Goal: Use online tool/utility: Utilize a website feature to perform a specific function

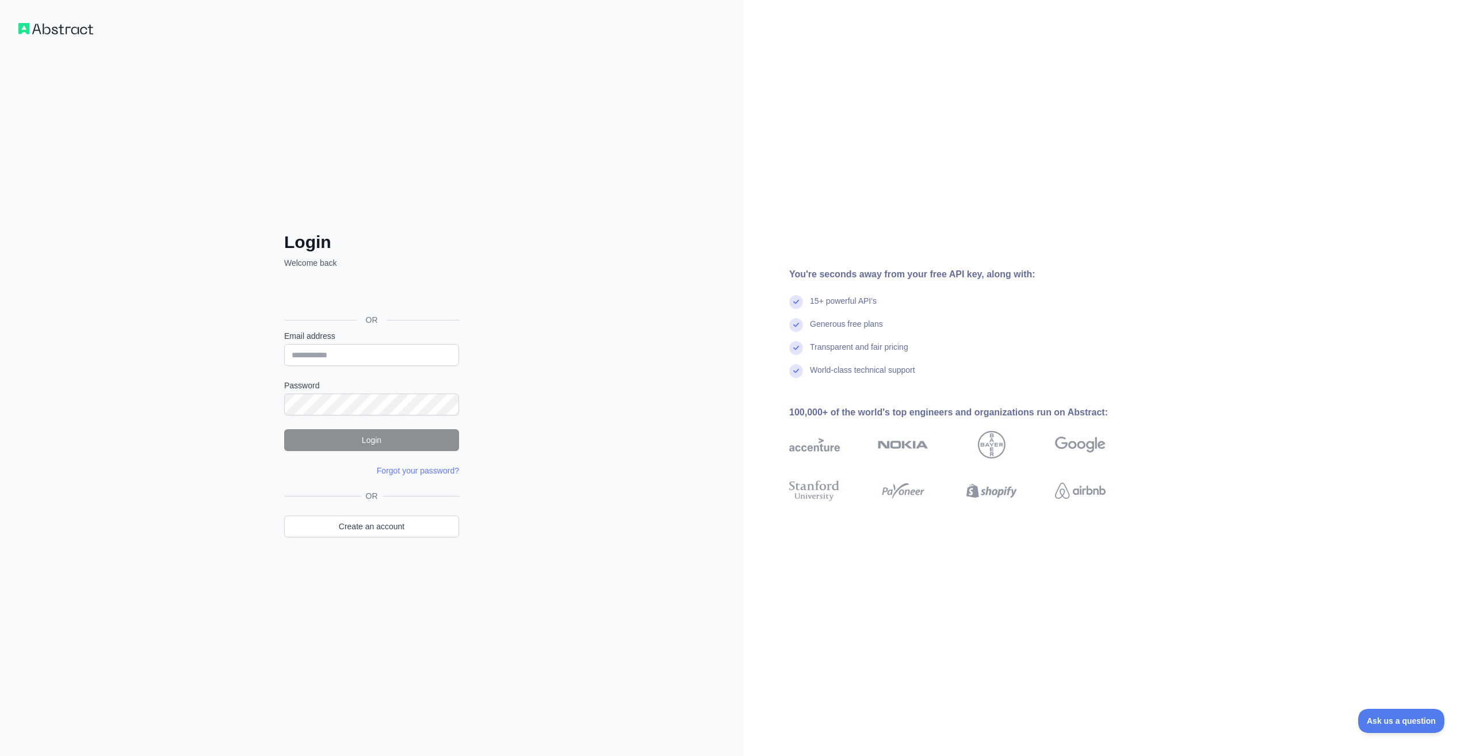
click at [353, 281] on div "OR" at bounding box center [371, 301] width 175 height 57
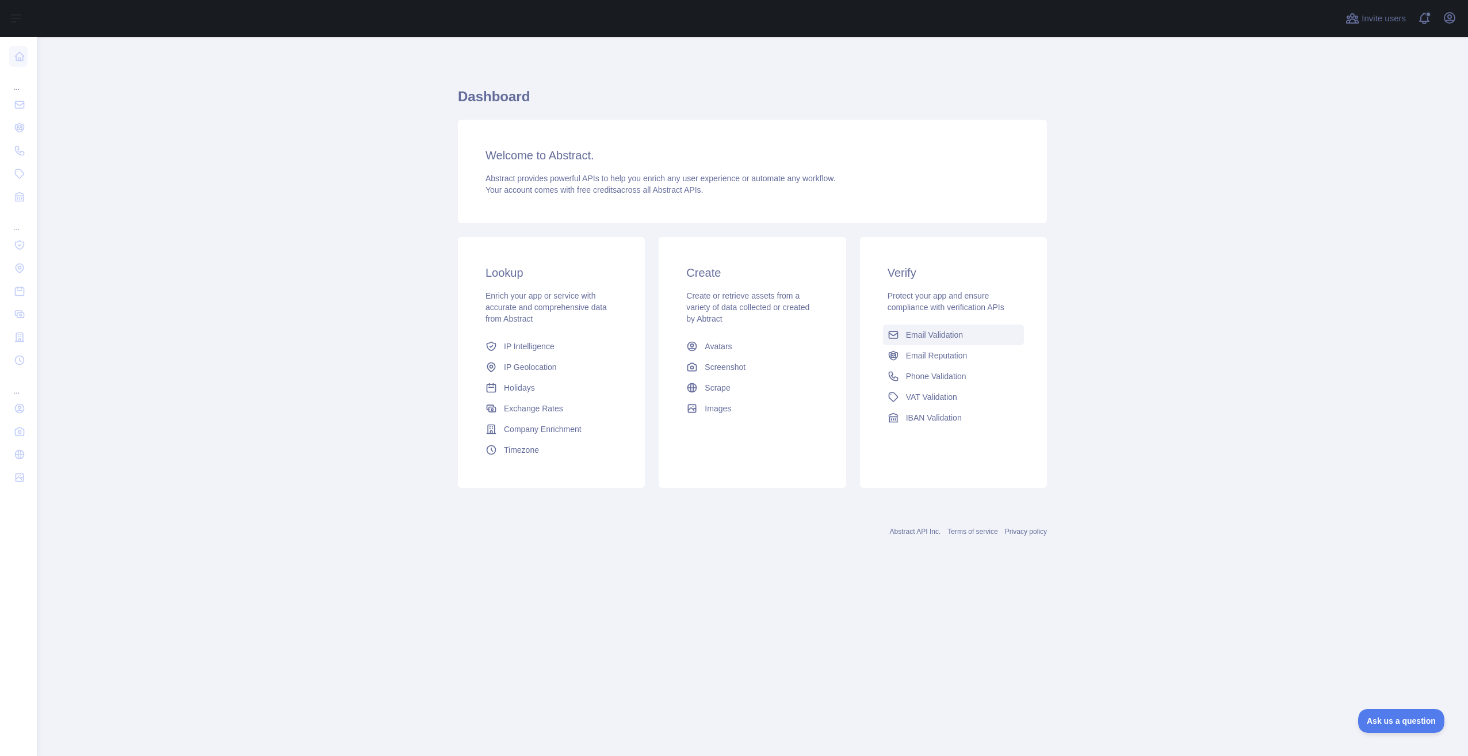
click at [933, 336] on span "Email Validation" at bounding box center [934, 335] width 57 height 12
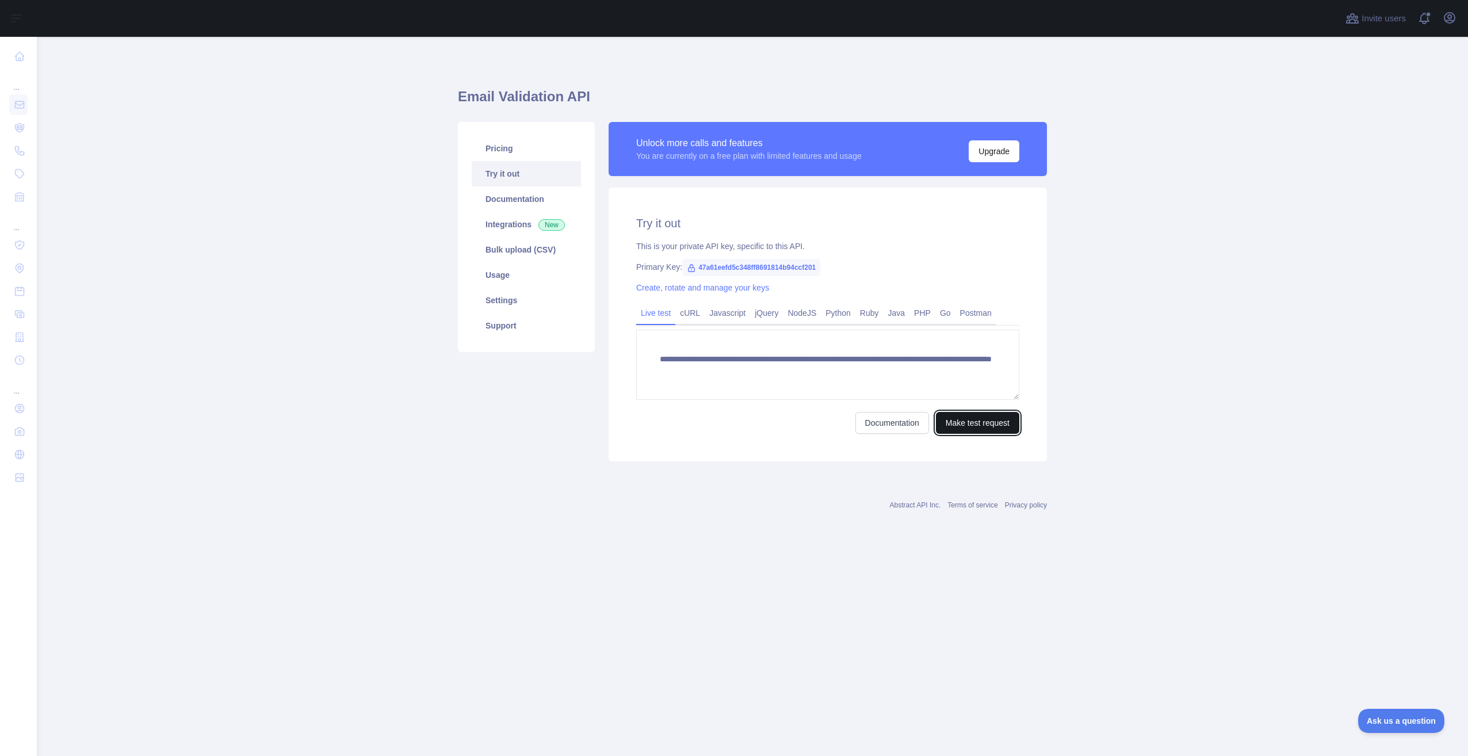
click at [1005, 428] on button "Make test request" at bounding box center [977, 423] width 83 height 22
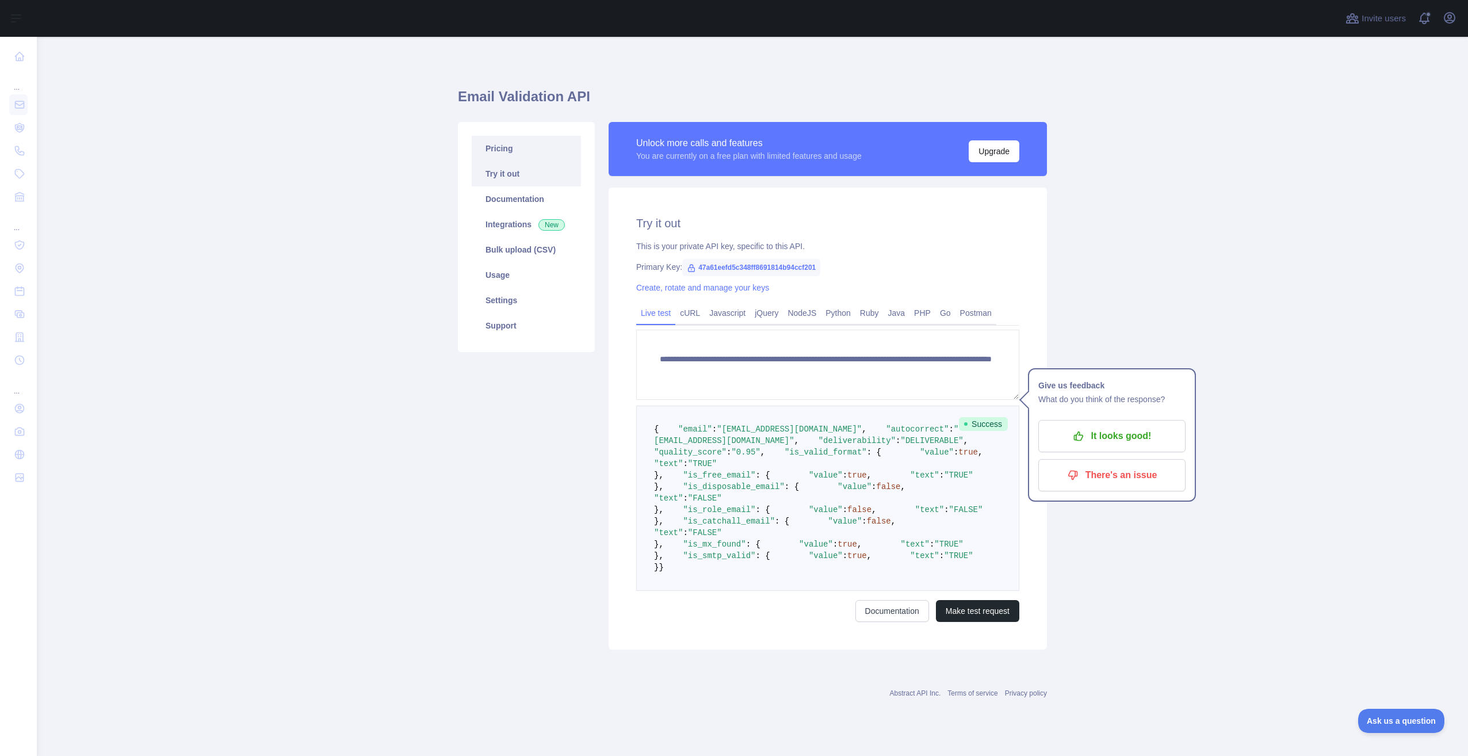
click at [526, 156] on link "Pricing" at bounding box center [526, 148] width 109 height 25
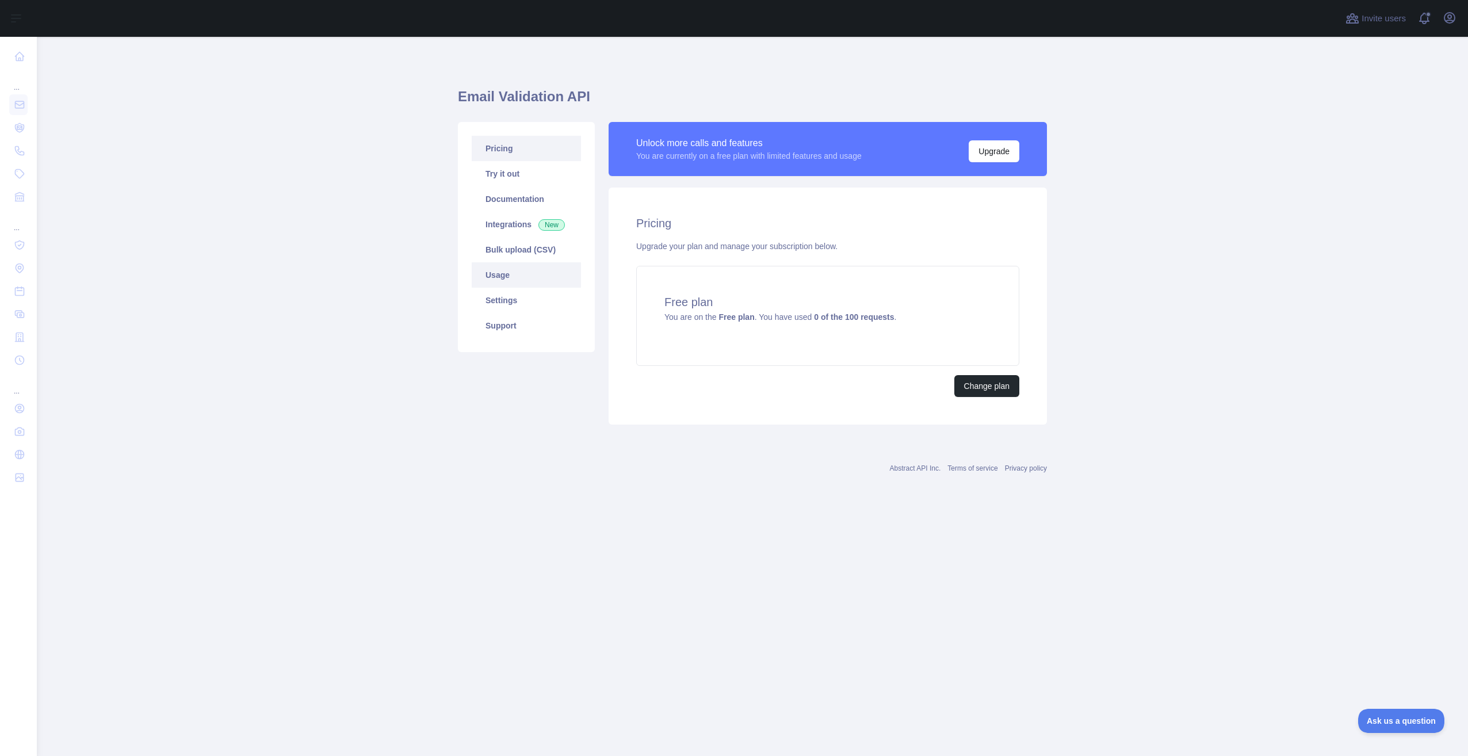
click at [518, 278] on link "Usage" at bounding box center [526, 274] width 109 height 25
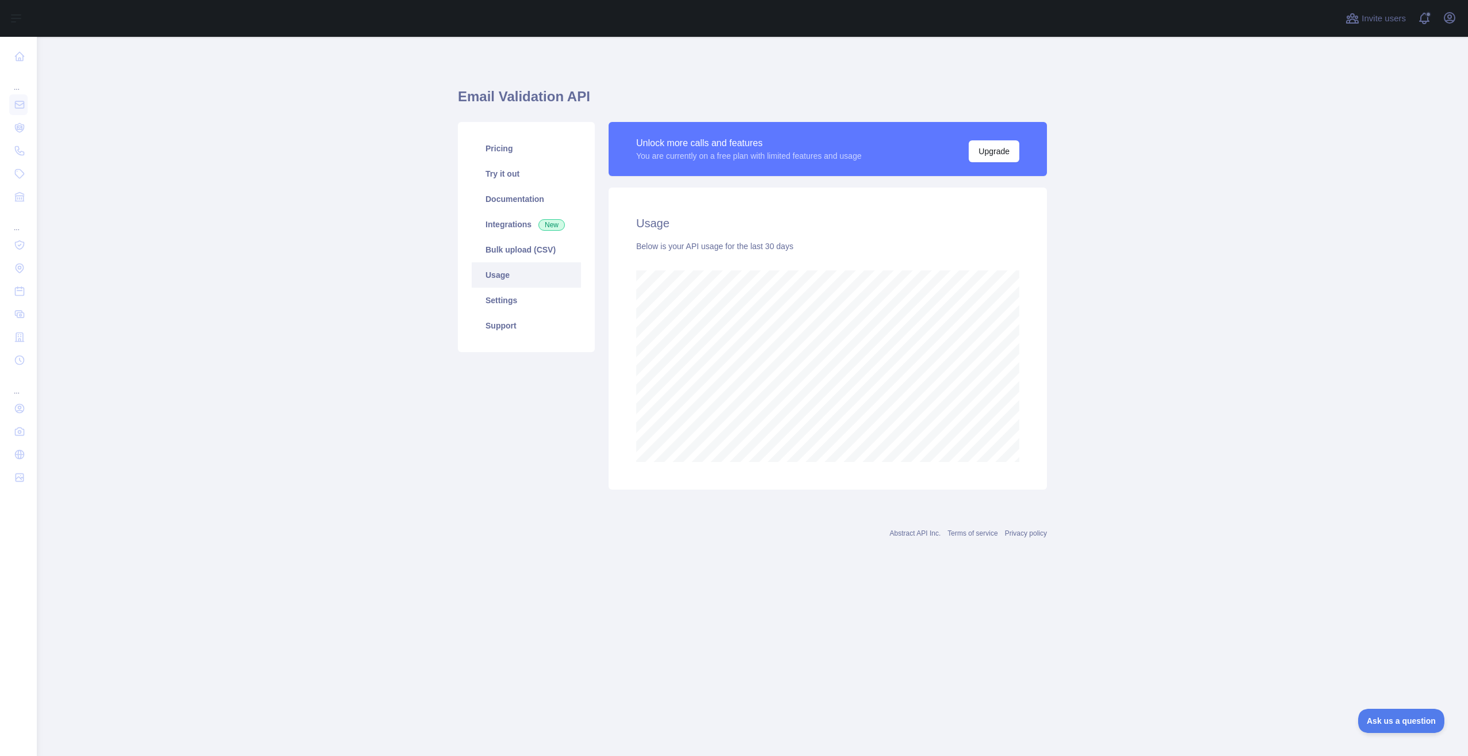
scroll to position [719, 1431]
click at [527, 145] on link "Pricing" at bounding box center [526, 148] width 109 height 25
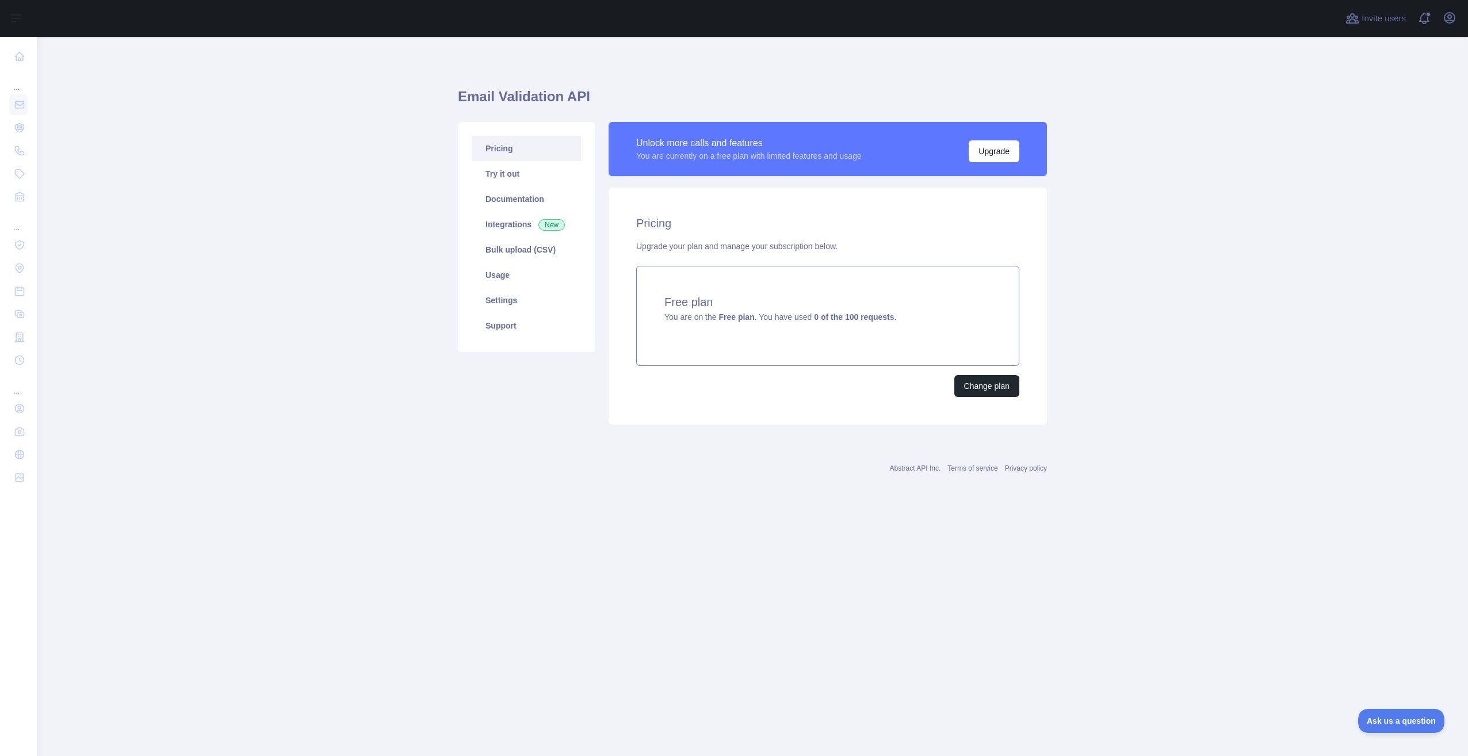
click at [849, 309] on h4 "Free plan" at bounding box center [827, 302] width 327 height 16
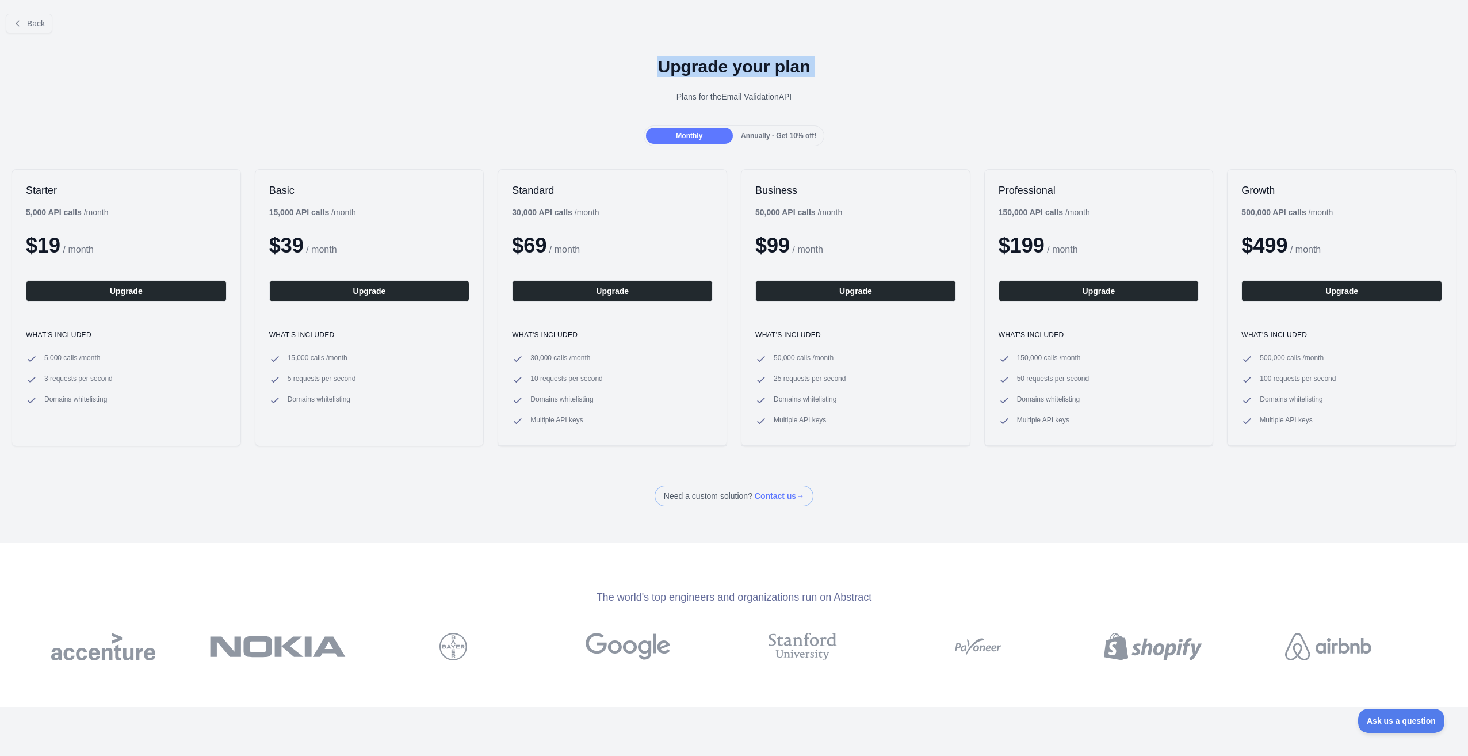
drag, startPoint x: 531, startPoint y: 99, endPoint x: 332, endPoint y: 60, distance: 202.7
click at [332, 60] on div "Upgrade your plan Plans for the Email Validation API" at bounding box center [734, 84] width 1468 height 83
click at [332, 60] on h1 "Upgrade your plan" at bounding box center [733, 66] width 1449 height 21
click at [28, 27] on span "Back" at bounding box center [36, 23] width 18 height 9
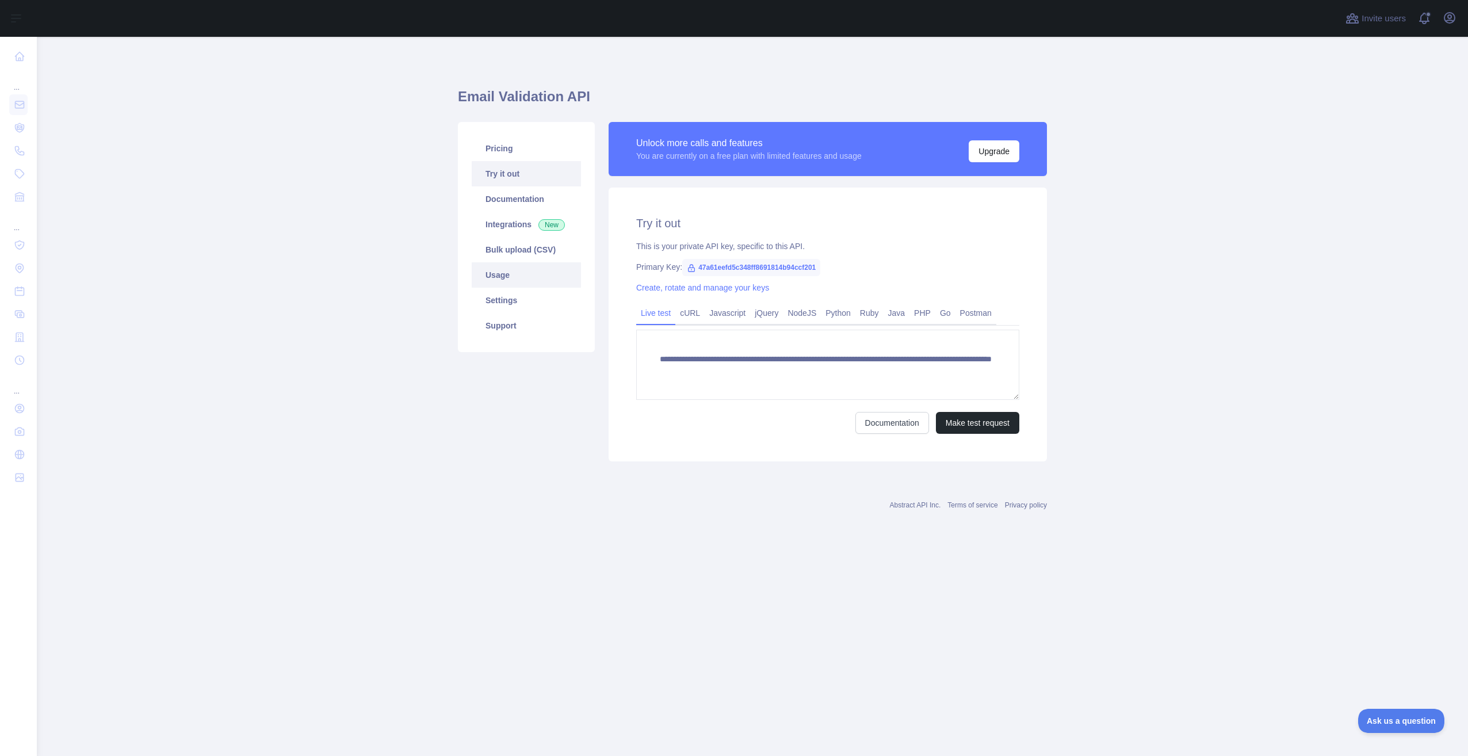
click at [517, 271] on link "Usage" at bounding box center [526, 274] width 109 height 25
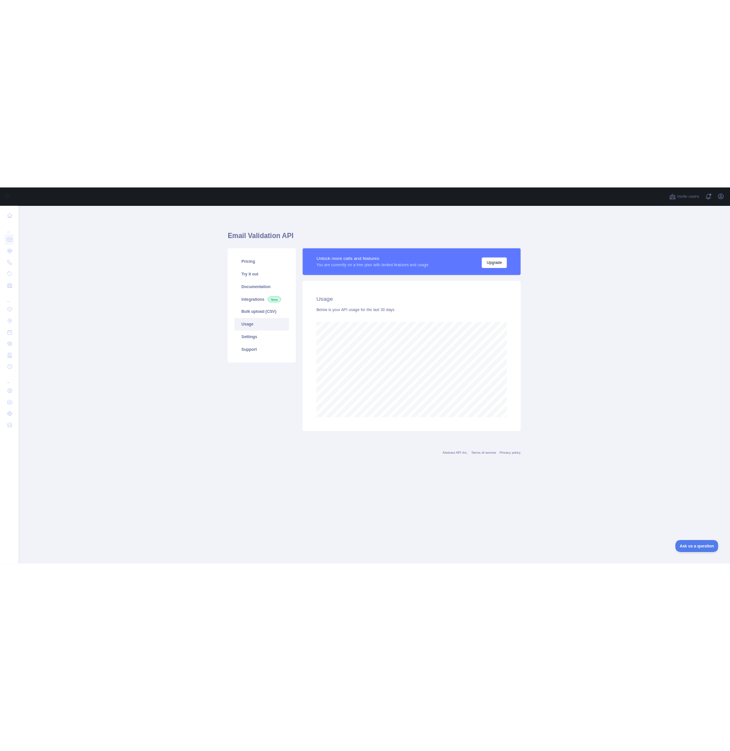
scroll to position [719, 1431]
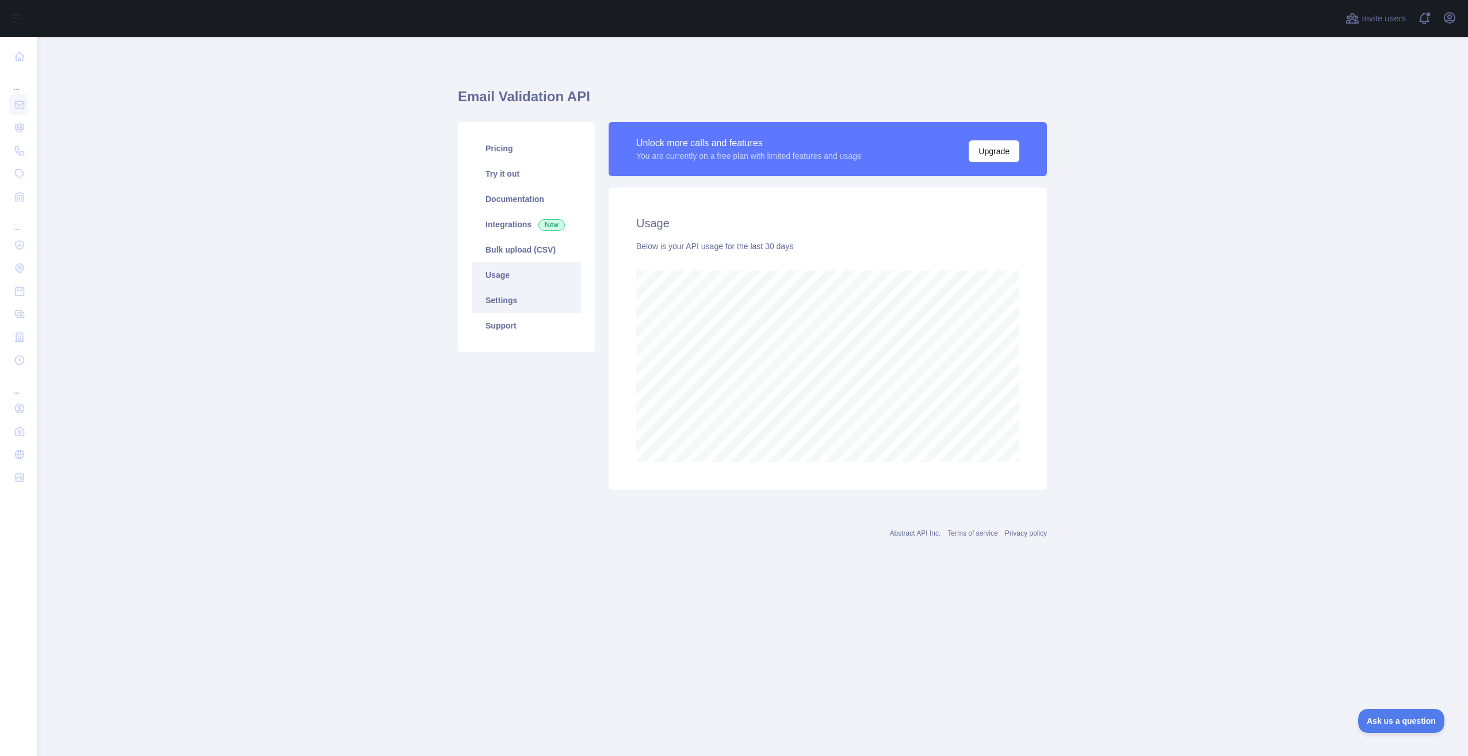
click at [521, 291] on link "Settings" at bounding box center [526, 300] width 109 height 25
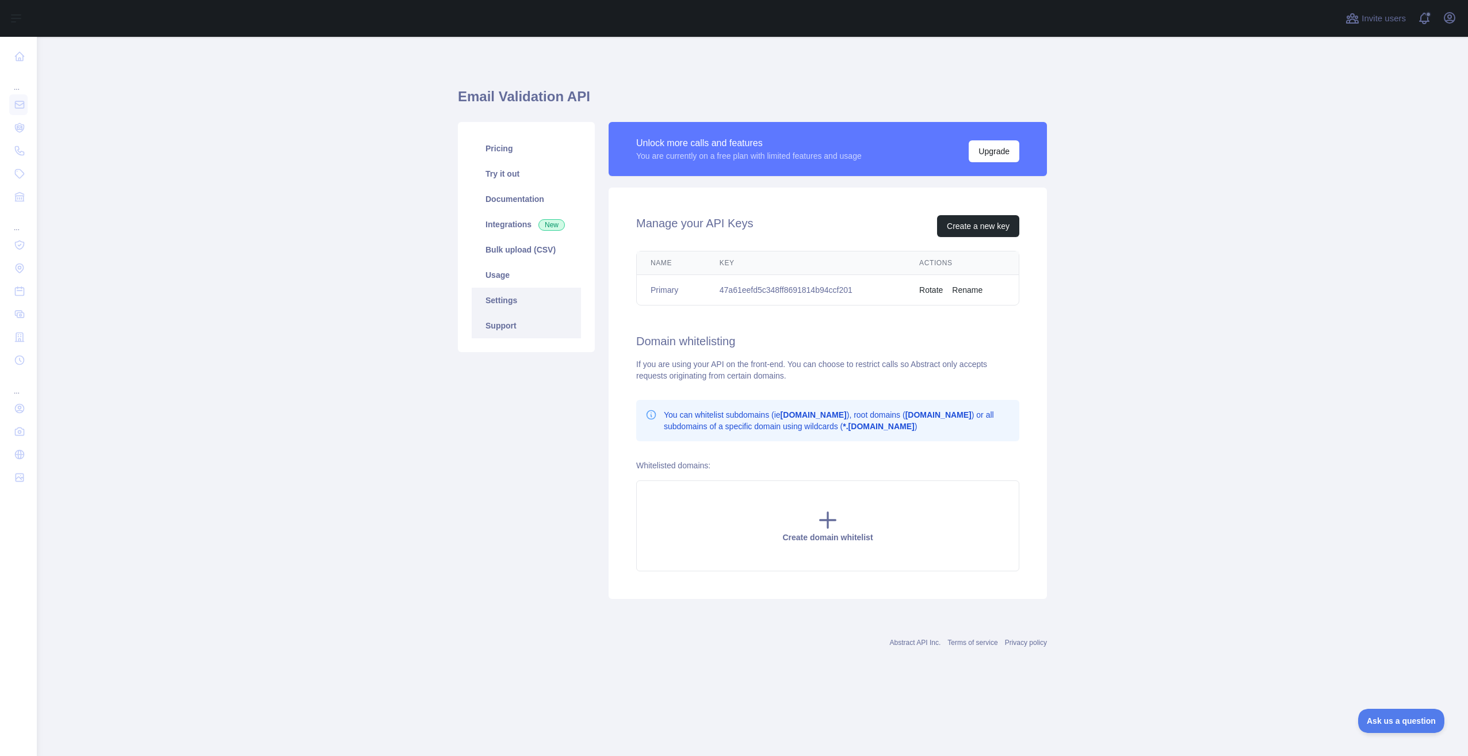
click at [519, 322] on link "Support" at bounding box center [526, 325] width 109 height 25
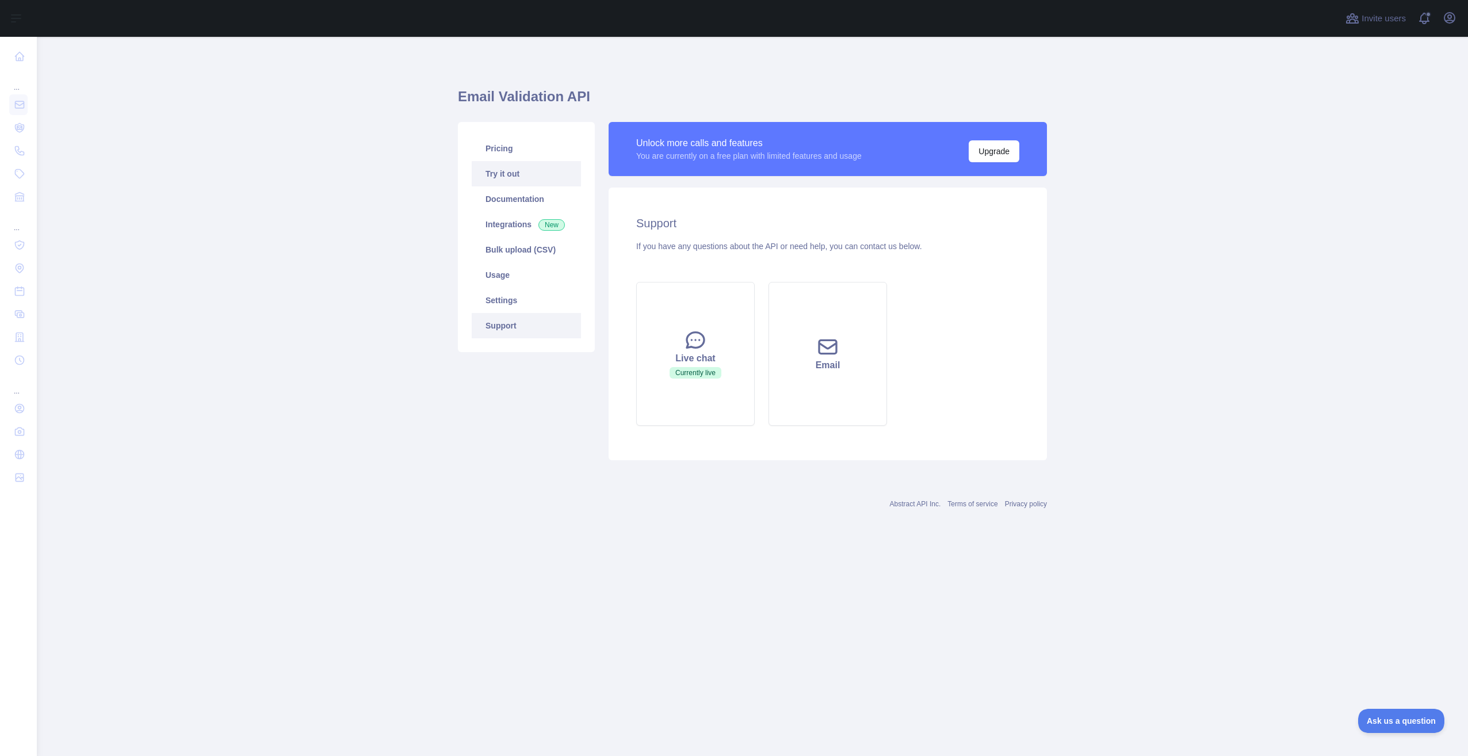
click at [504, 184] on link "Try it out" at bounding box center [526, 173] width 109 height 25
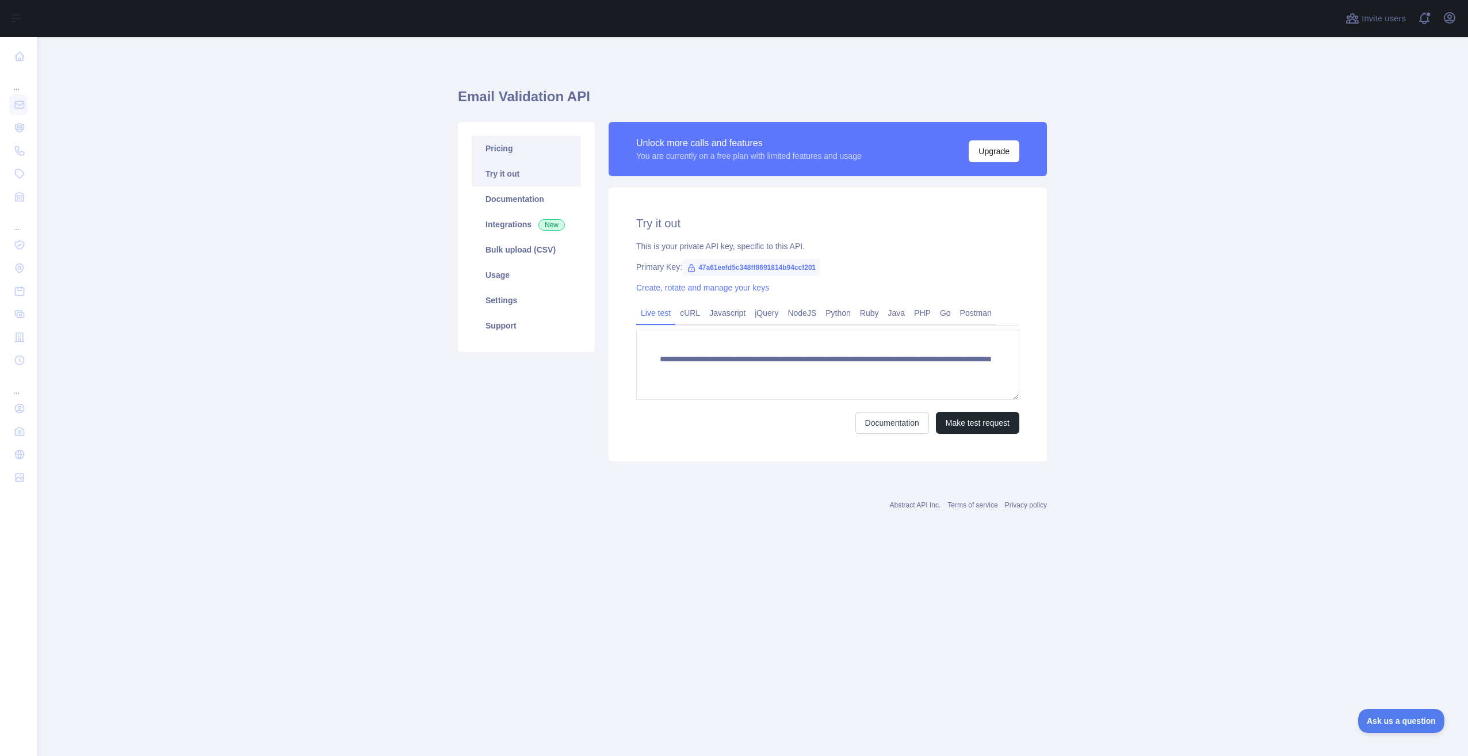
click at [503, 158] on link "Pricing" at bounding box center [526, 148] width 109 height 25
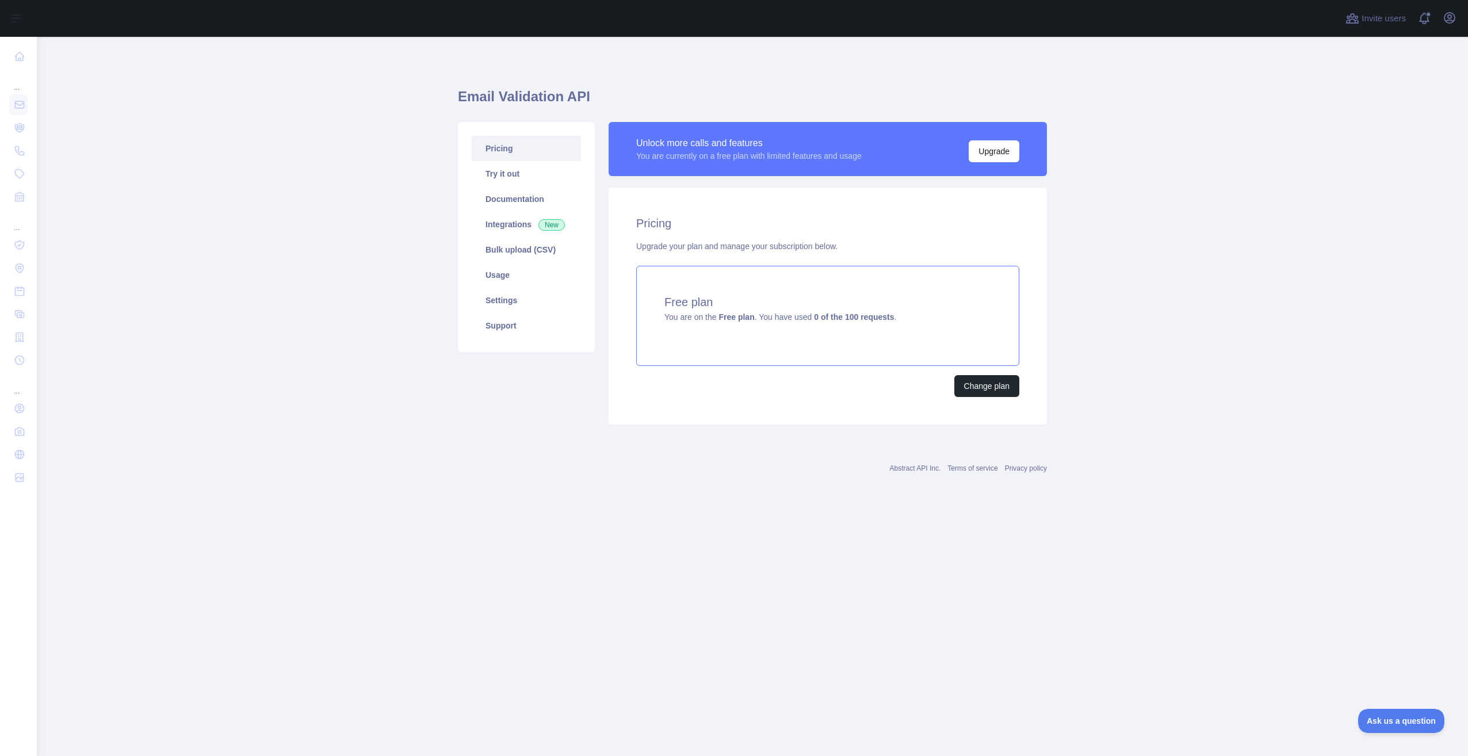
click at [789, 345] on div "Free plan You are on the Free plan . You have used 0 of the 100 requests ." at bounding box center [827, 316] width 383 height 100
click at [986, 384] on button "Change plan" at bounding box center [986, 386] width 65 height 22
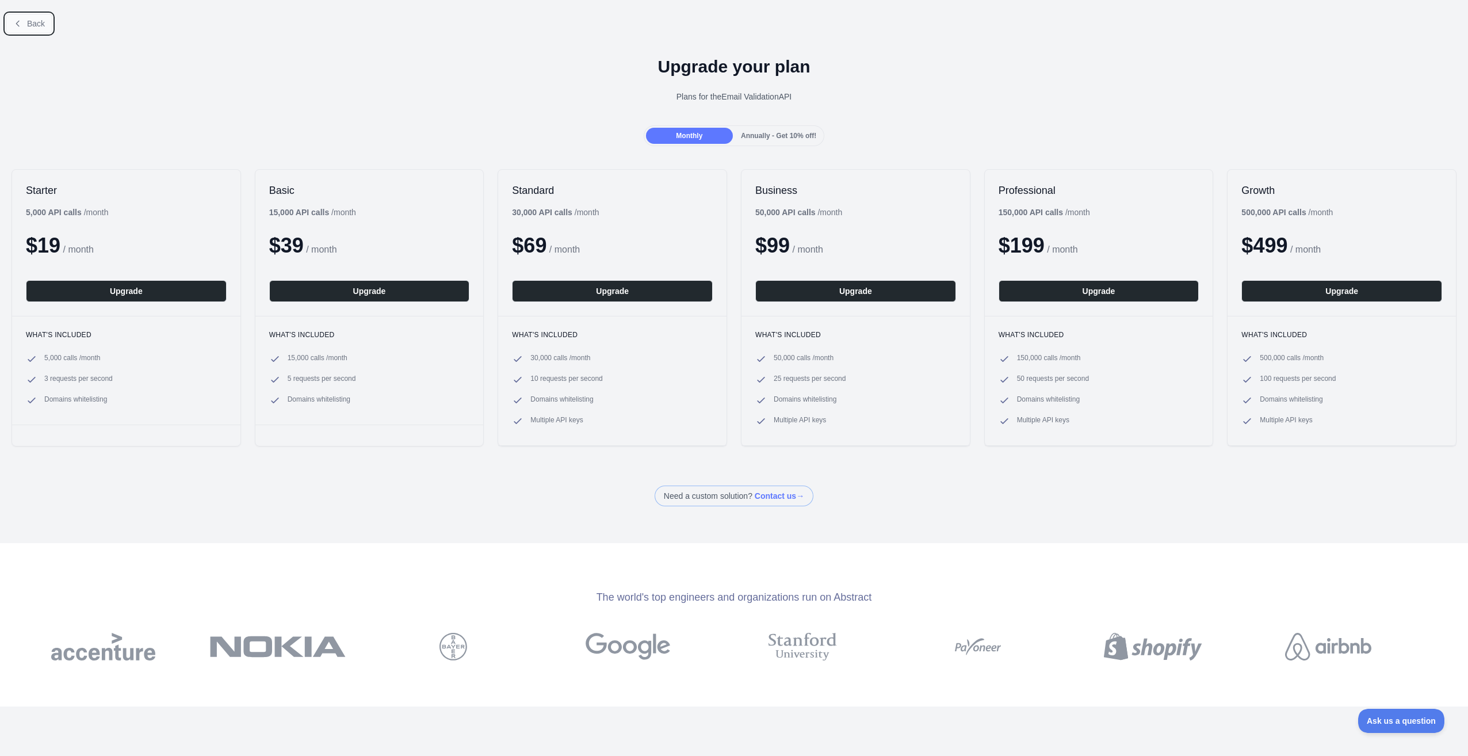
click at [28, 31] on button "Back" at bounding box center [29, 24] width 47 height 20
click at [787, 124] on div "Upgrade your plan Plans for the Email Validation API" at bounding box center [734, 84] width 1468 height 83
click at [789, 132] on span "Annually - Get 10% off!" at bounding box center [778, 136] width 75 height 8
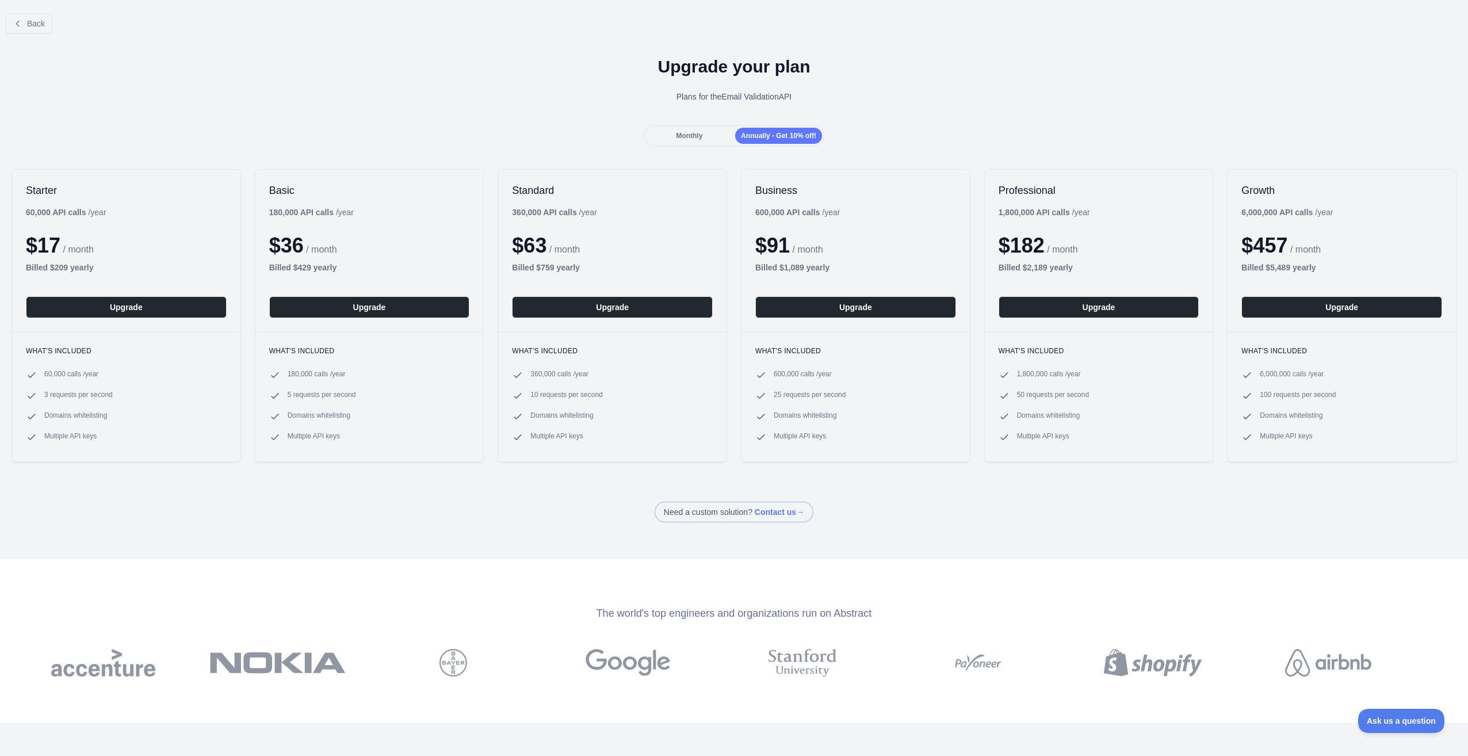
click at [692, 136] on span "Monthly" at bounding box center [689, 136] width 26 height 8
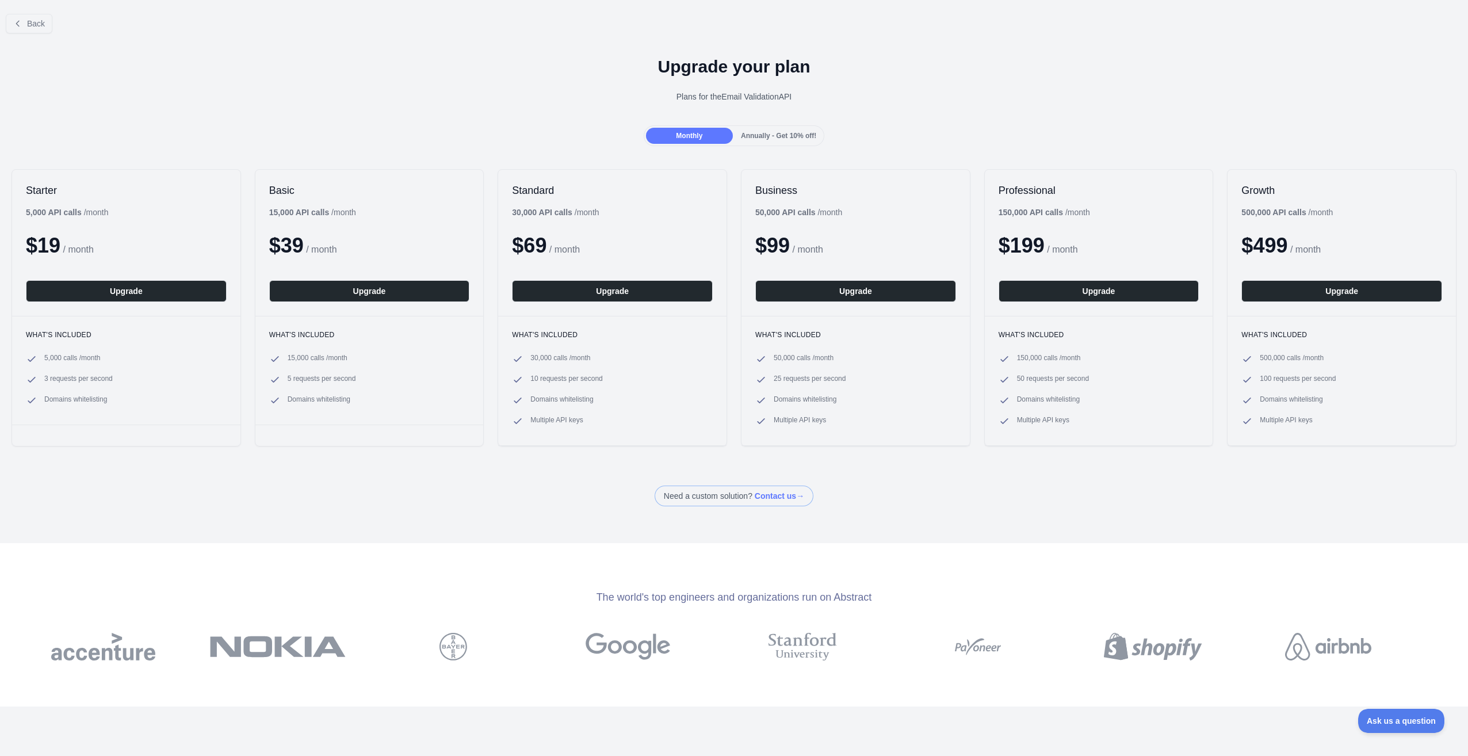
click at [764, 134] on span "Annually - Get 10% off!" at bounding box center [778, 136] width 75 height 8
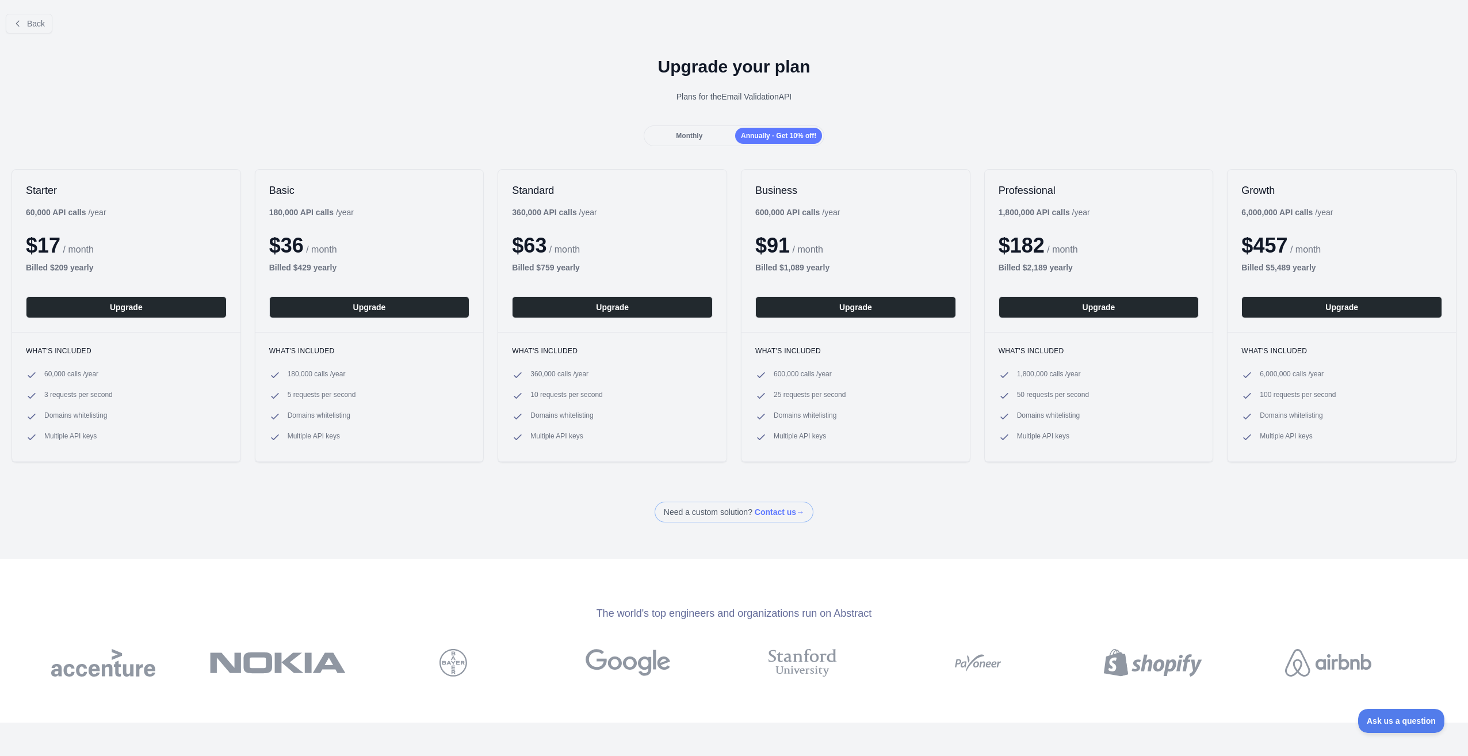
click at [705, 137] on div "Monthly" at bounding box center [689, 136] width 87 height 16
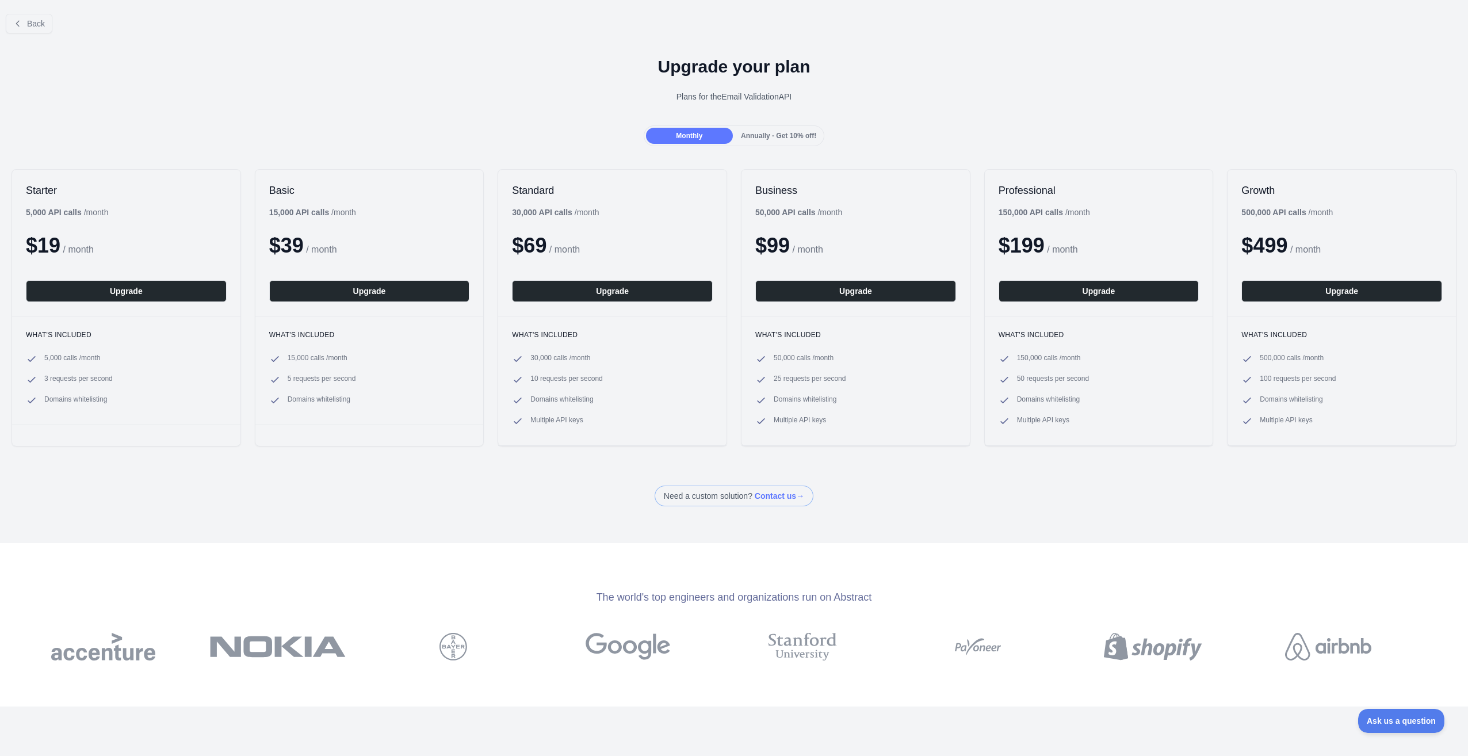
click at [747, 137] on span "Annually - Get 10% off!" at bounding box center [778, 136] width 75 height 8
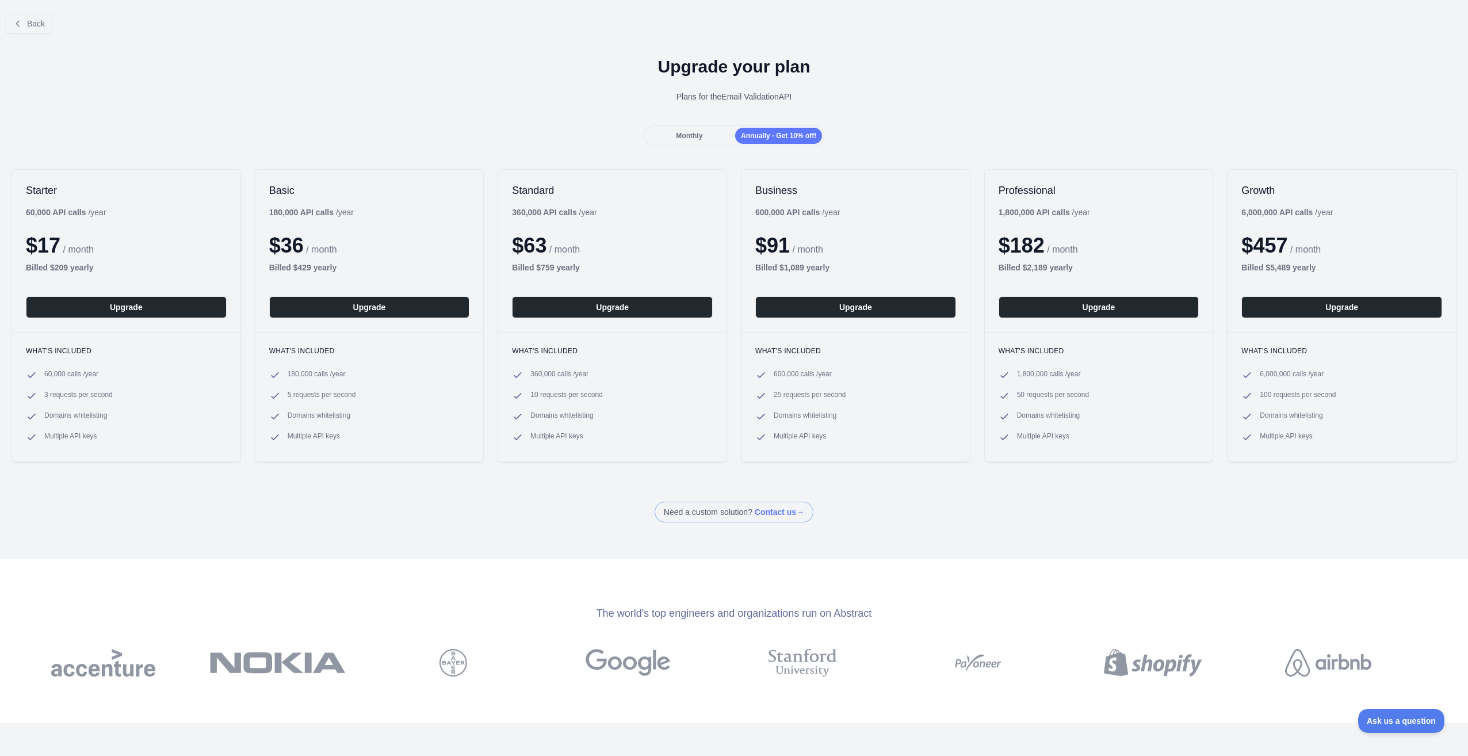
click at [696, 133] on span "Monthly" at bounding box center [689, 136] width 26 height 8
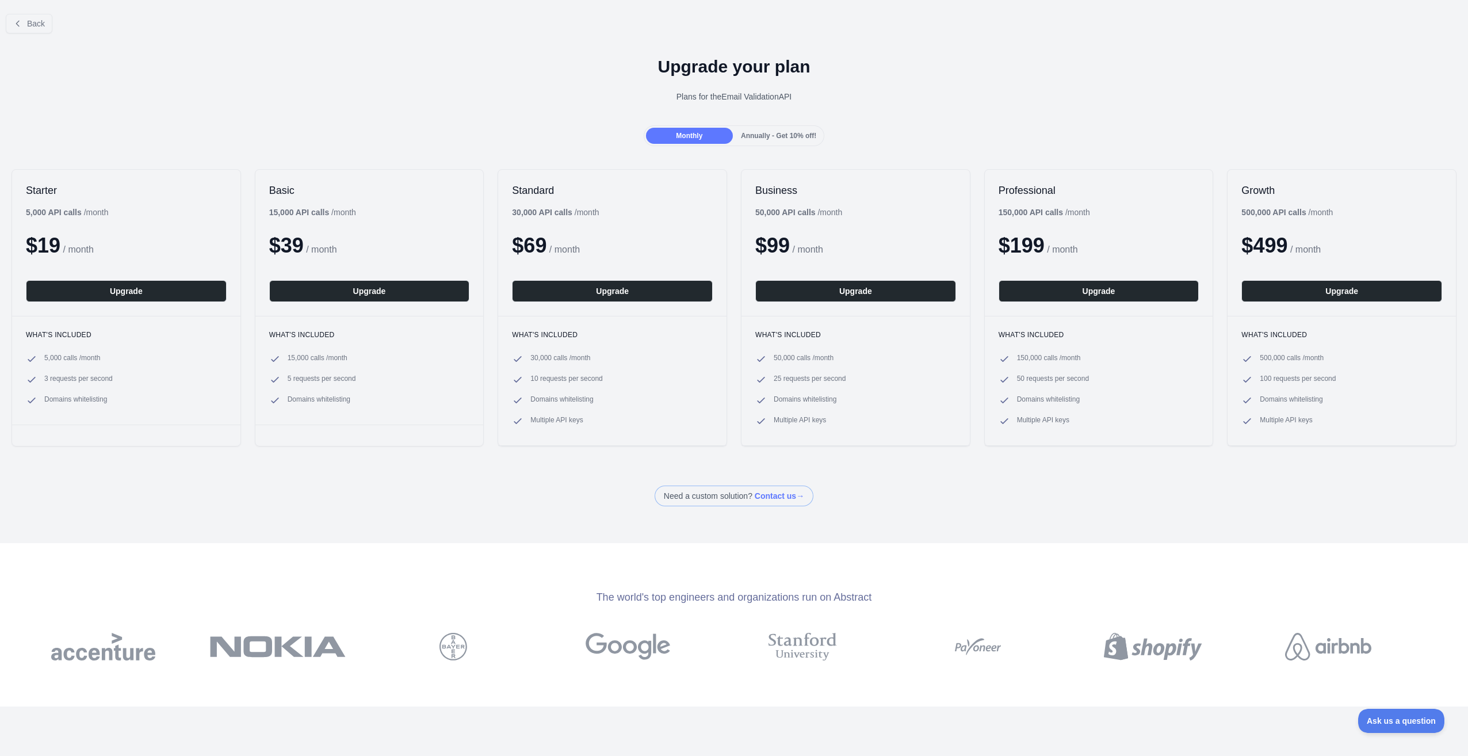
click at [776, 132] on span "Annually - Get 10% off!" at bounding box center [778, 136] width 75 height 8
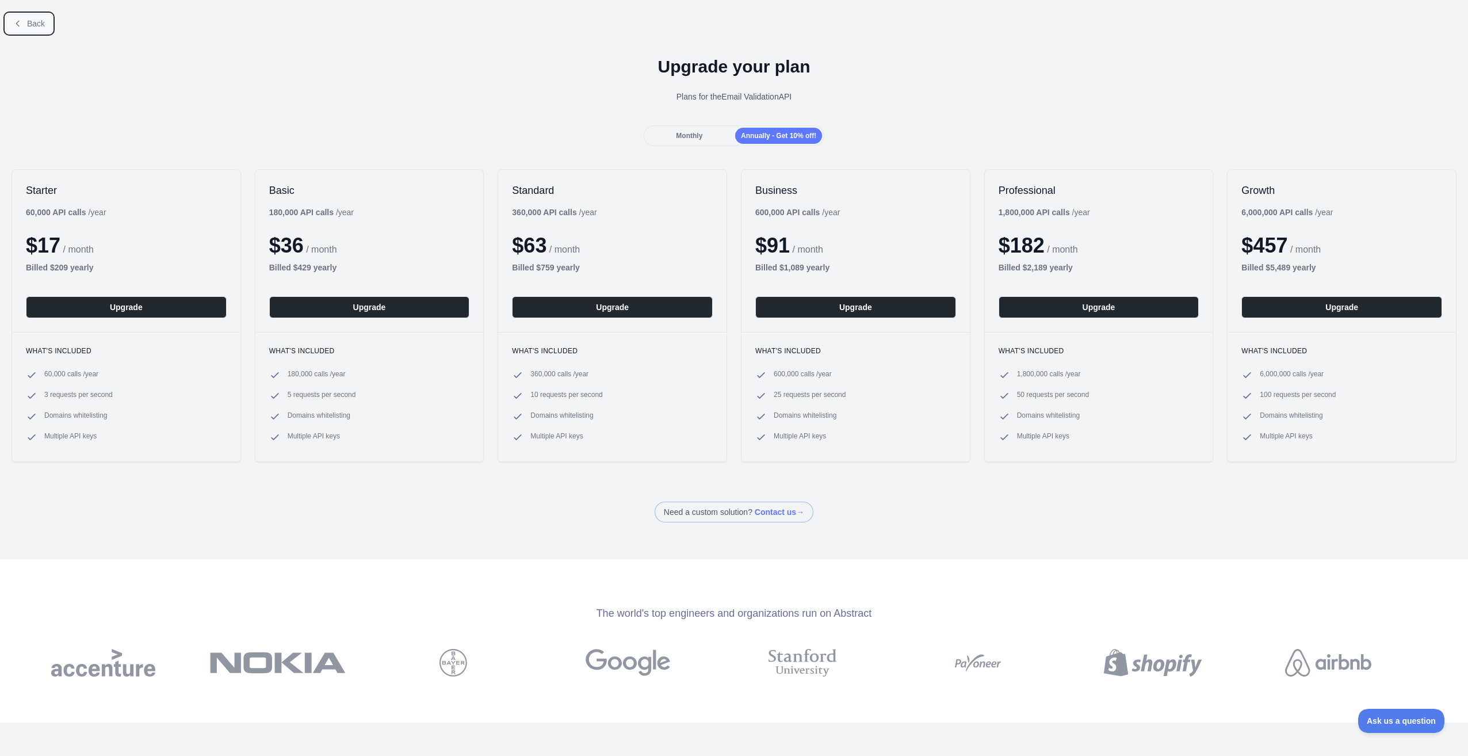
click at [22, 20] on button "Back" at bounding box center [29, 24] width 47 height 20
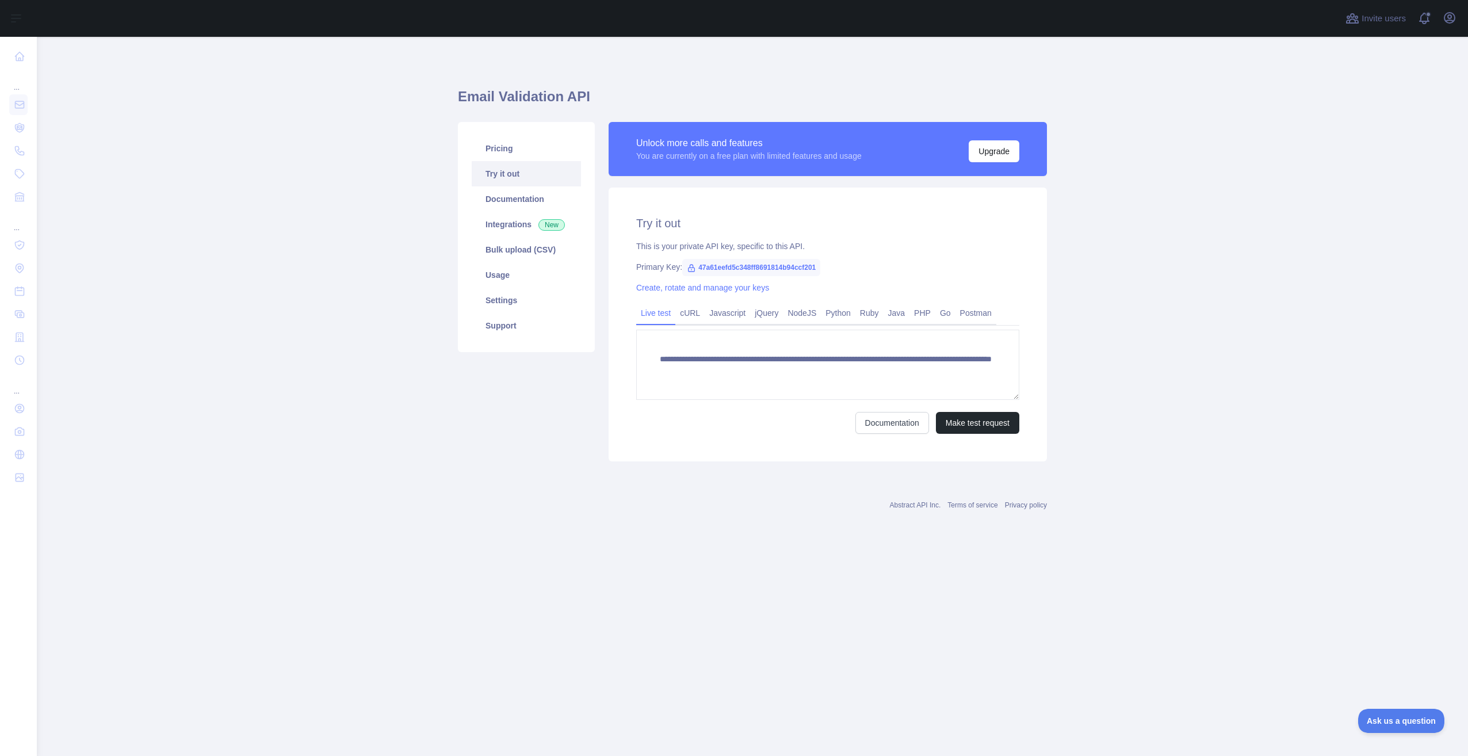
click at [701, 271] on span "47a61eefd5c348ff8691814b94ccf201" at bounding box center [751, 267] width 138 height 17
click at [721, 269] on span "47a61eefd5c348ff8691814b94ccf201" at bounding box center [751, 267] width 138 height 17
drag, startPoint x: 816, startPoint y: 267, endPoint x: 693, endPoint y: 266, distance: 123.1
click at [693, 266] on span "47a61eefd5c348ff8691814b94ccf201" at bounding box center [751, 267] width 138 height 17
copy span "47a61eefd5c348ff8691814b94ccf201"
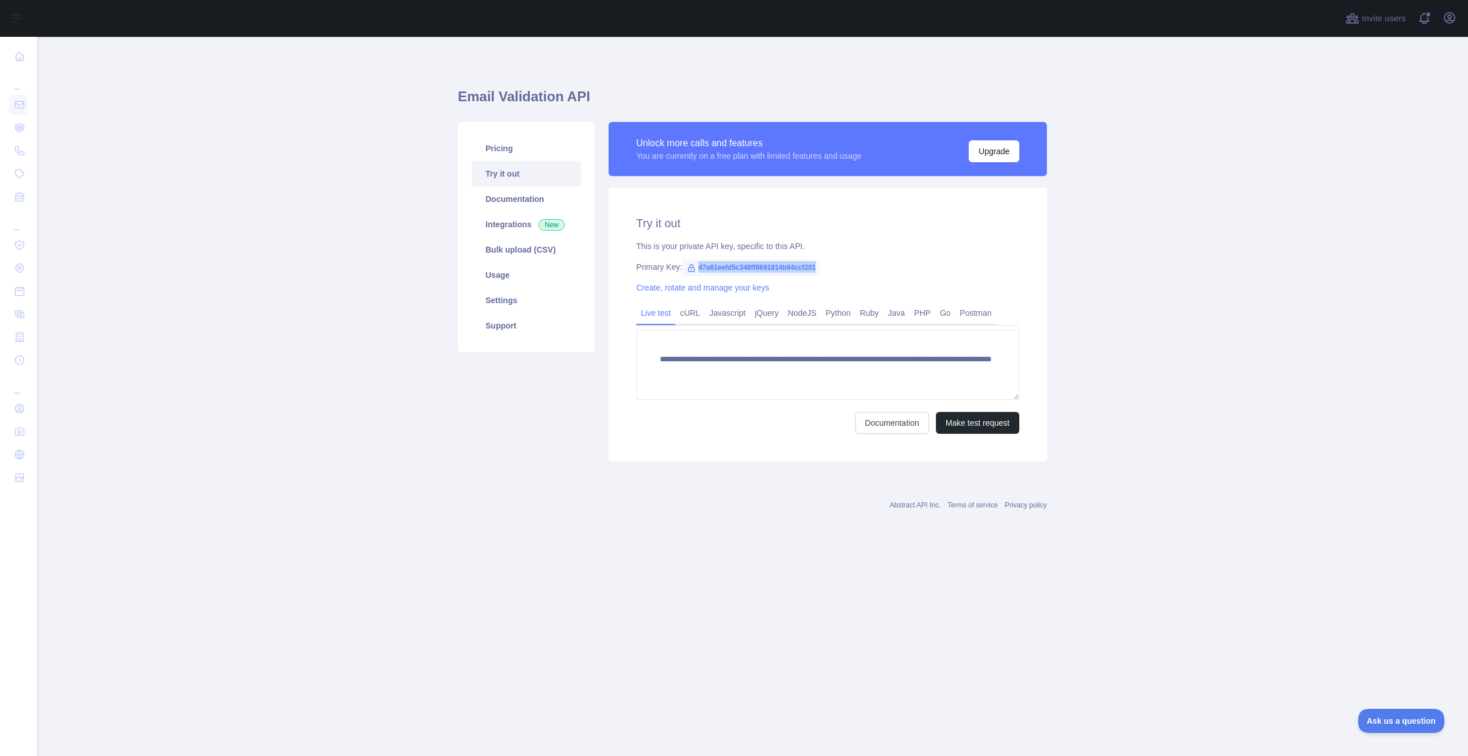
click at [688, 271] on icon at bounding box center [691, 268] width 6 height 7
click at [688, 266] on icon at bounding box center [691, 267] width 9 height 9
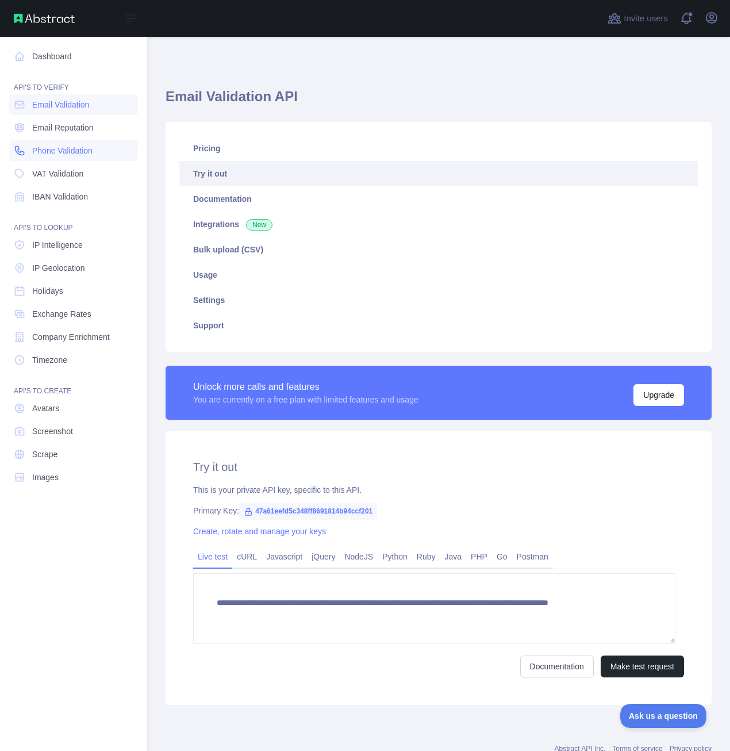
click at [79, 149] on span "Phone Validation" at bounding box center [62, 151] width 60 height 12
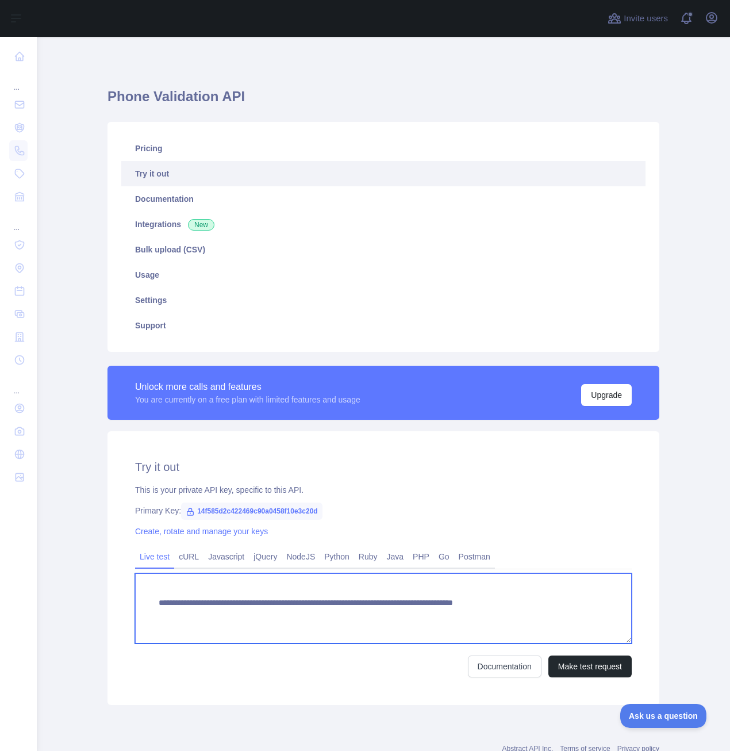
drag, startPoint x: 581, startPoint y: 603, endPoint x: 514, endPoint y: 607, distance: 67.4
click at [514, 607] on textarea "**********" at bounding box center [383, 608] width 497 height 70
paste textarea
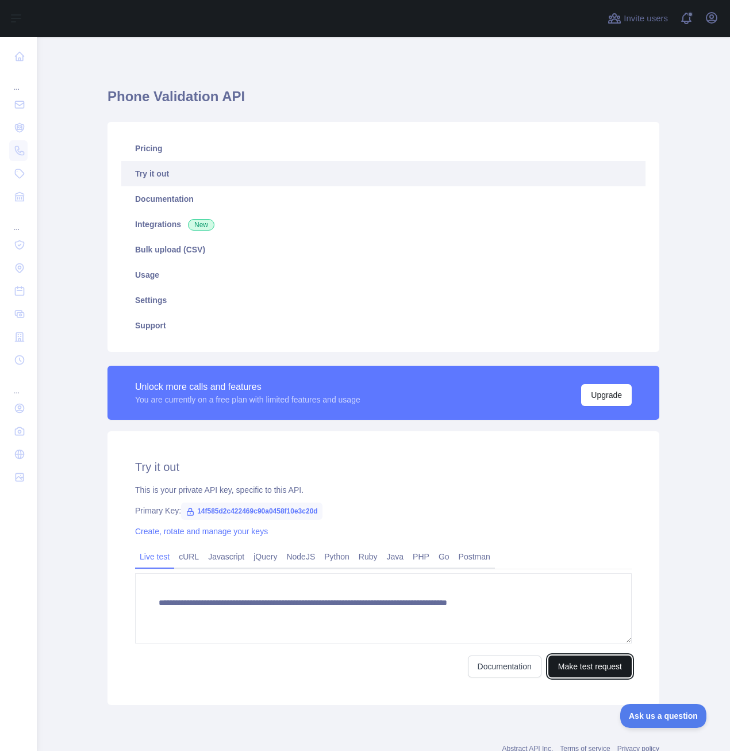
click at [573, 663] on button "Make test request" at bounding box center [590, 667] width 83 height 22
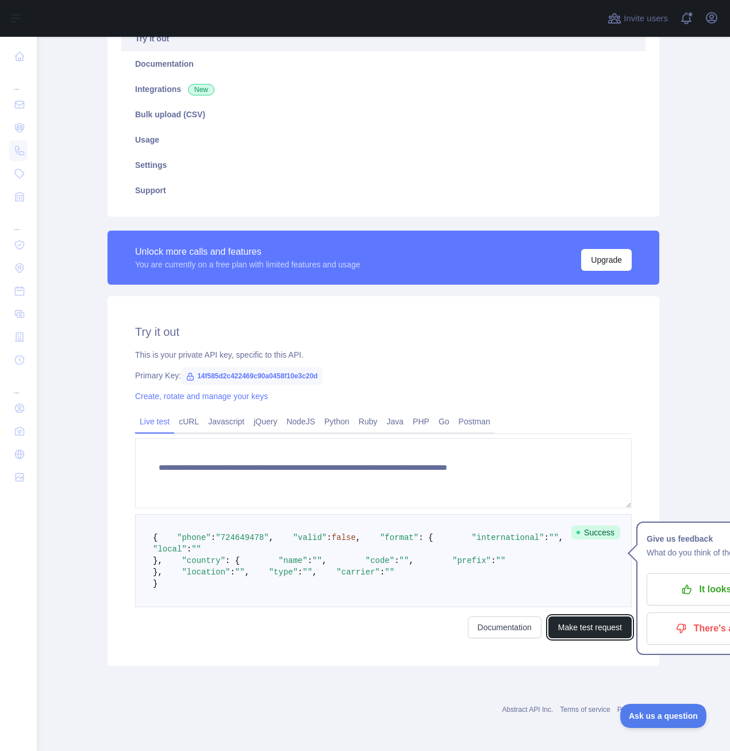
scroll to position [173, 0]
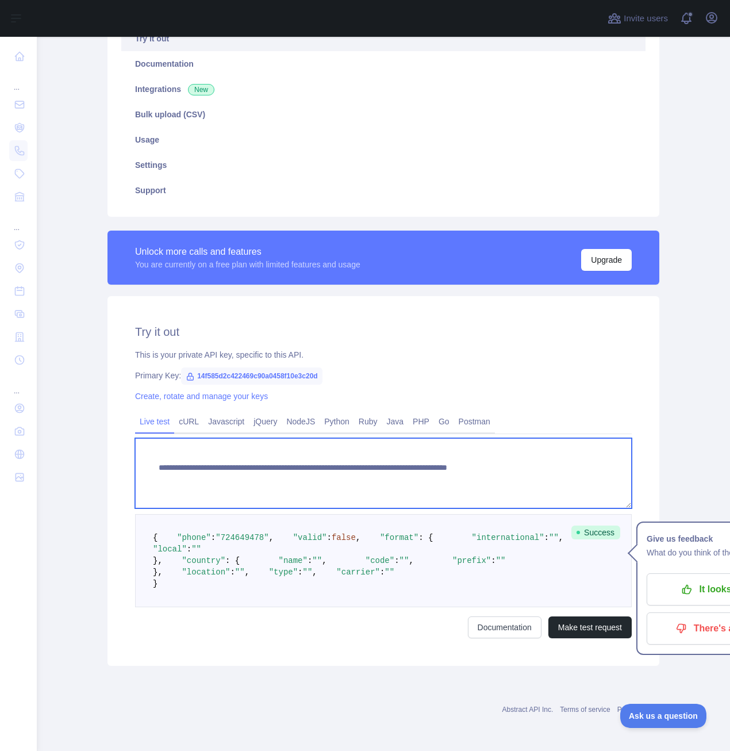
click at [515, 438] on textarea "**********" at bounding box center [383, 473] width 497 height 70
type textarea "**********"
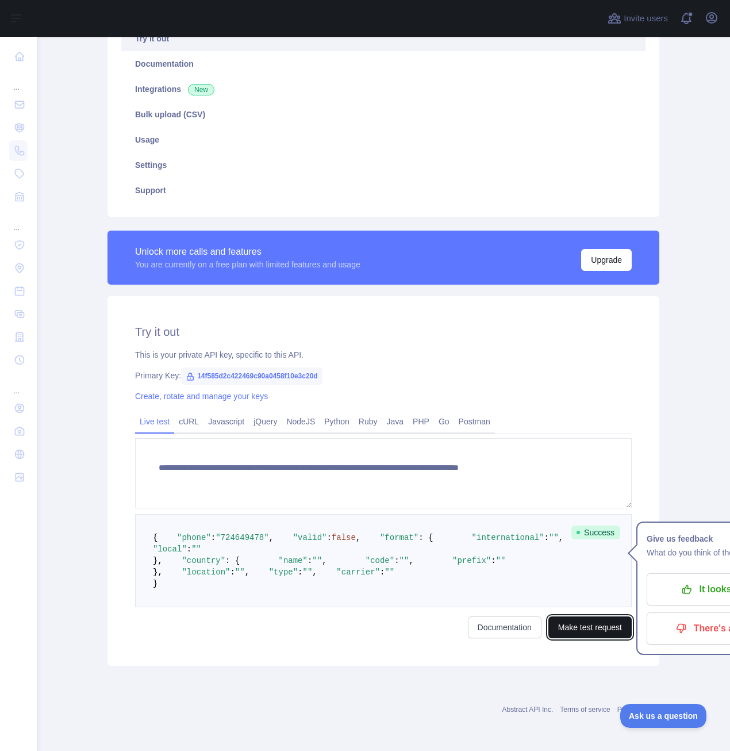
click at [592, 619] on button "Make test request" at bounding box center [590, 628] width 83 height 22
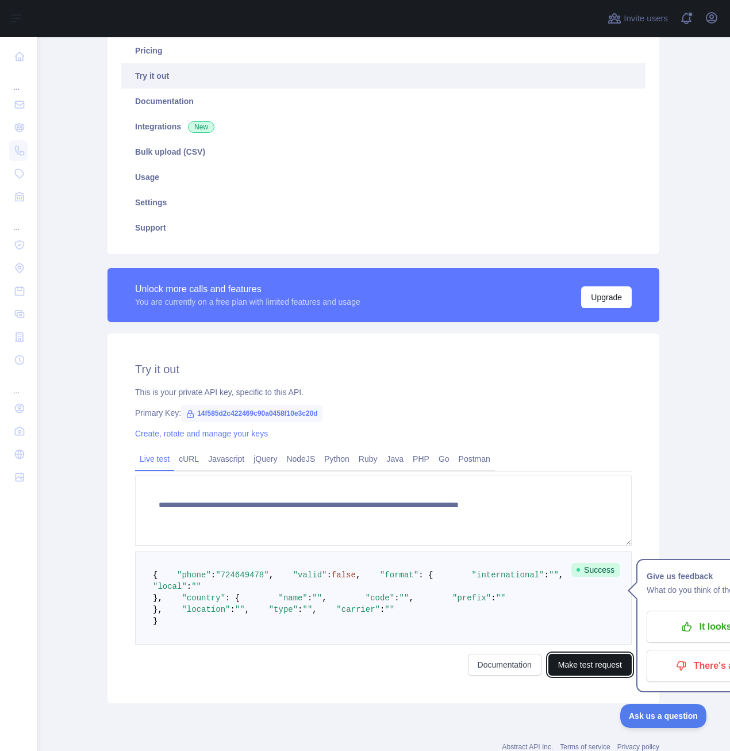
scroll to position [270, 0]
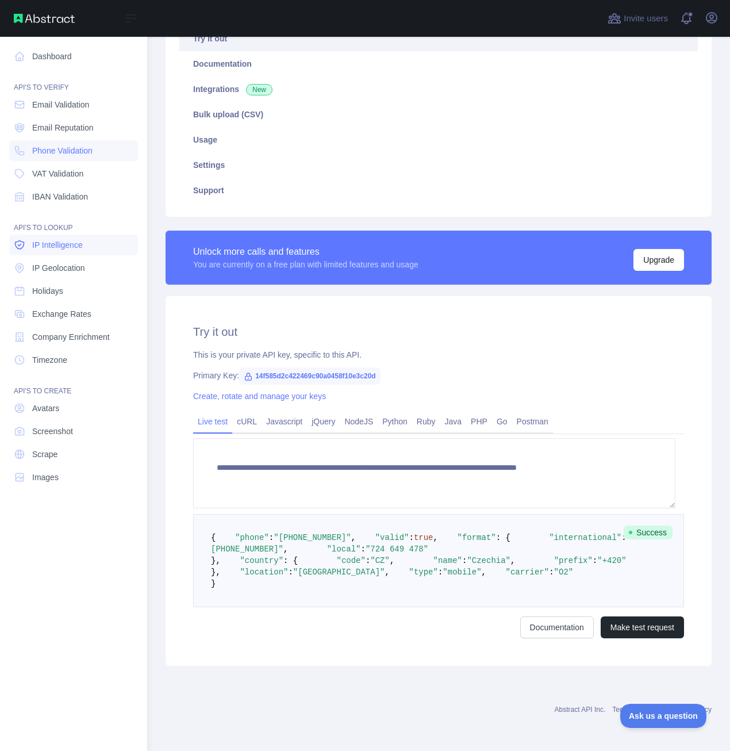
click at [82, 246] on span "IP Intelligence" at bounding box center [57, 245] width 51 height 12
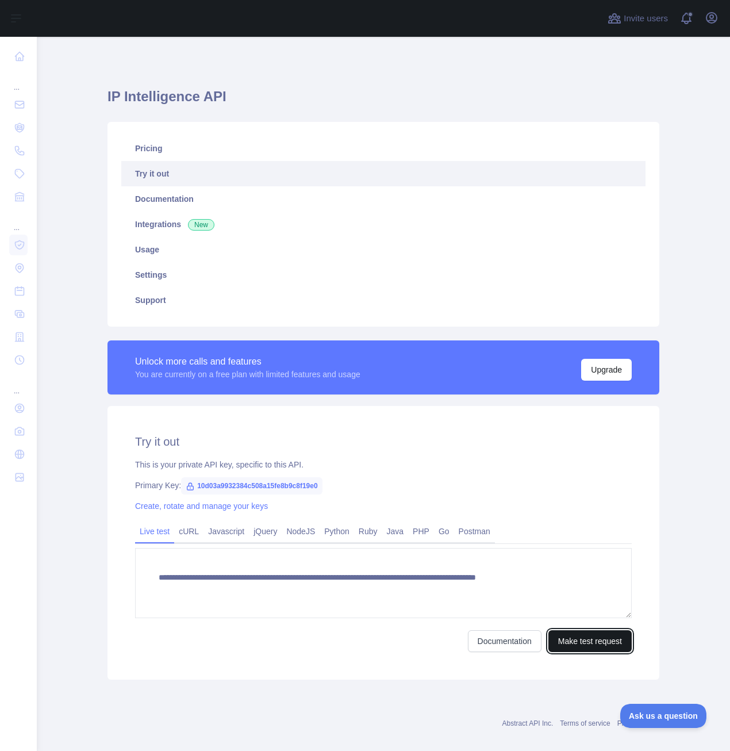
click at [585, 645] on button "Make test request" at bounding box center [590, 641] width 83 height 22
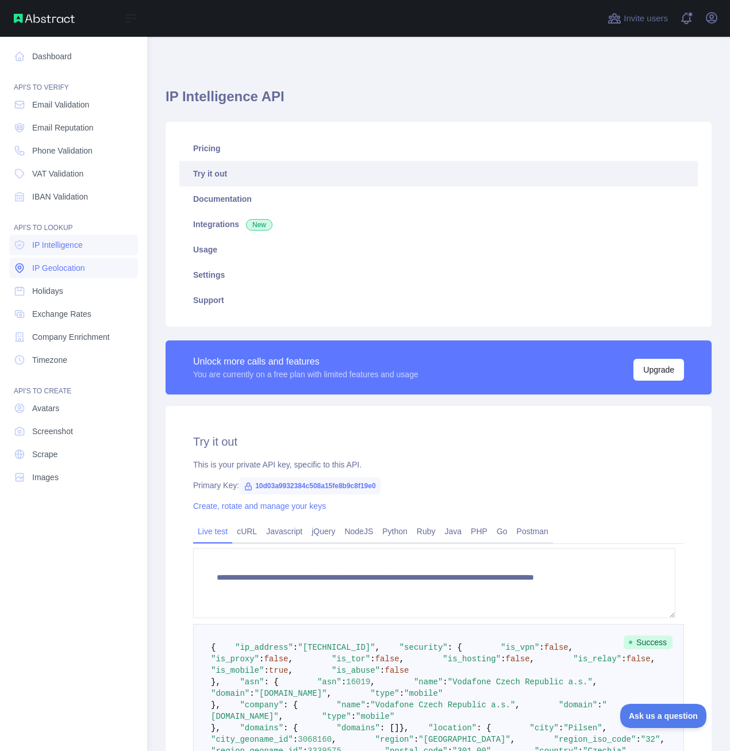
click at [96, 269] on link "IP Geolocation" at bounding box center [73, 268] width 129 height 21
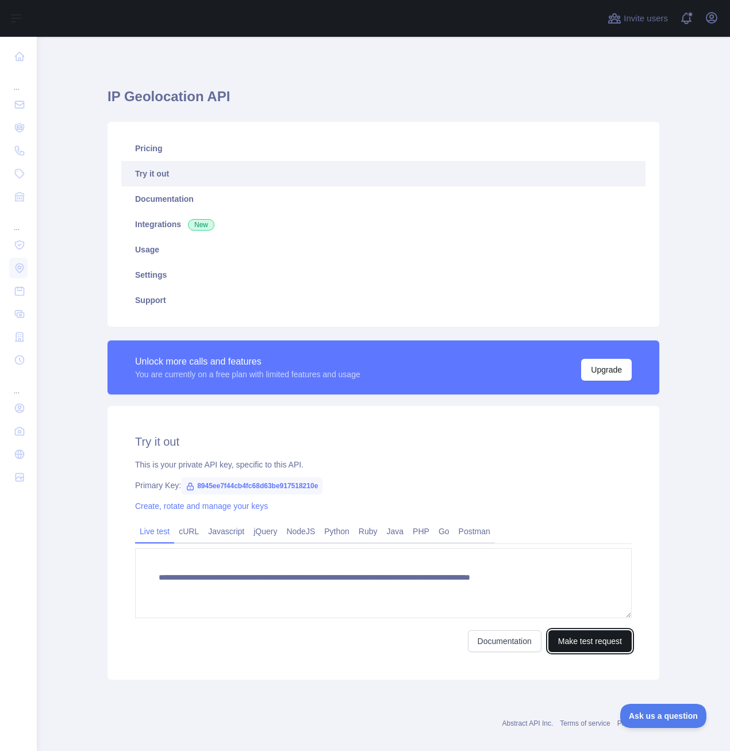
click at [605, 648] on button "Make test request" at bounding box center [590, 641] width 83 height 22
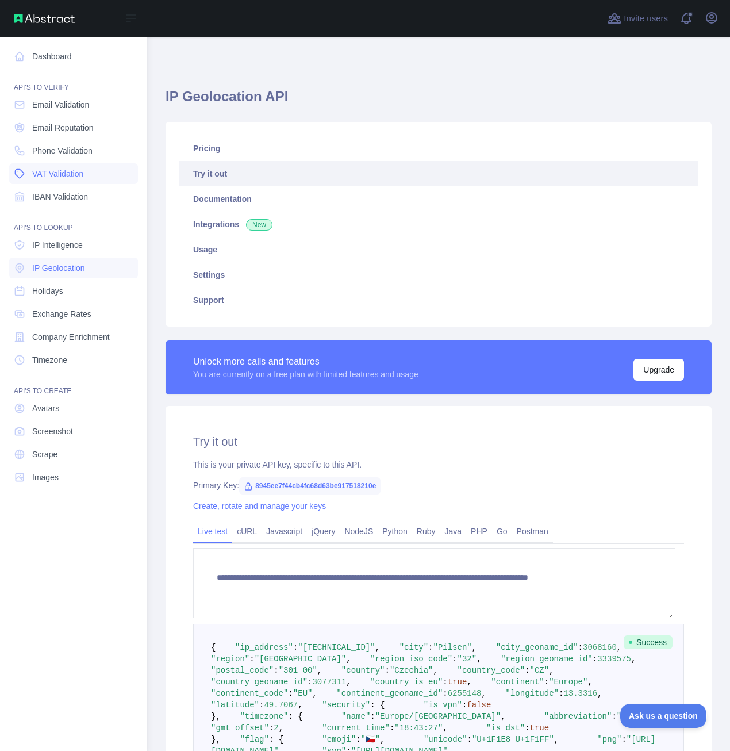
click at [87, 174] on link "VAT Validation" at bounding box center [73, 173] width 129 height 21
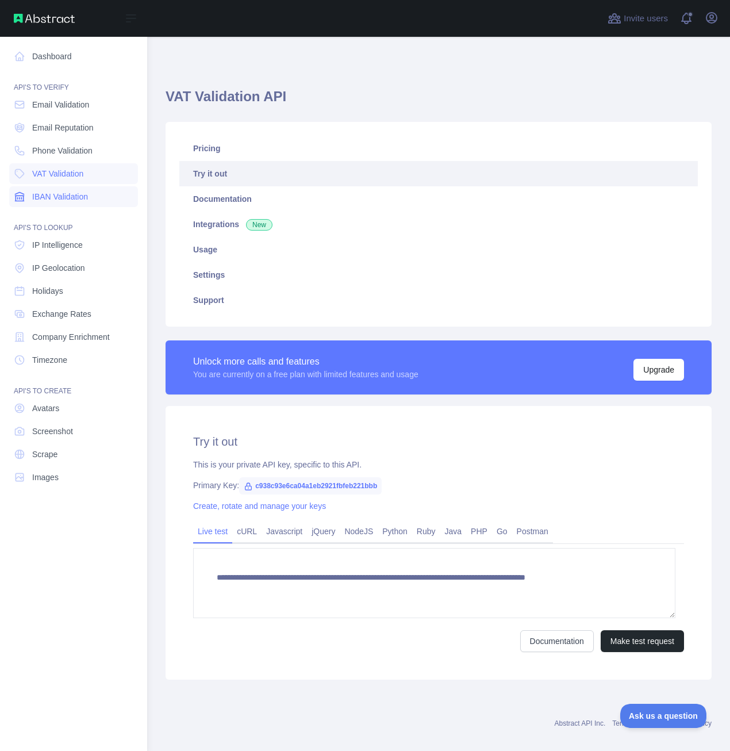
click at [92, 195] on link "IBAN Validation" at bounding box center [73, 196] width 129 height 21
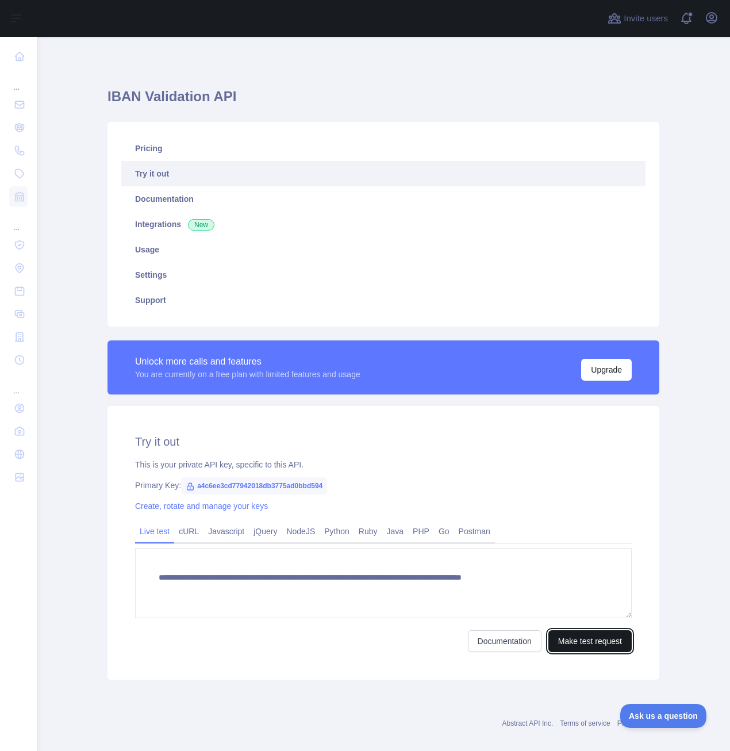
click at [583, 634] on button "Make test request" at bounding box center [590, 641] width 83 height 22
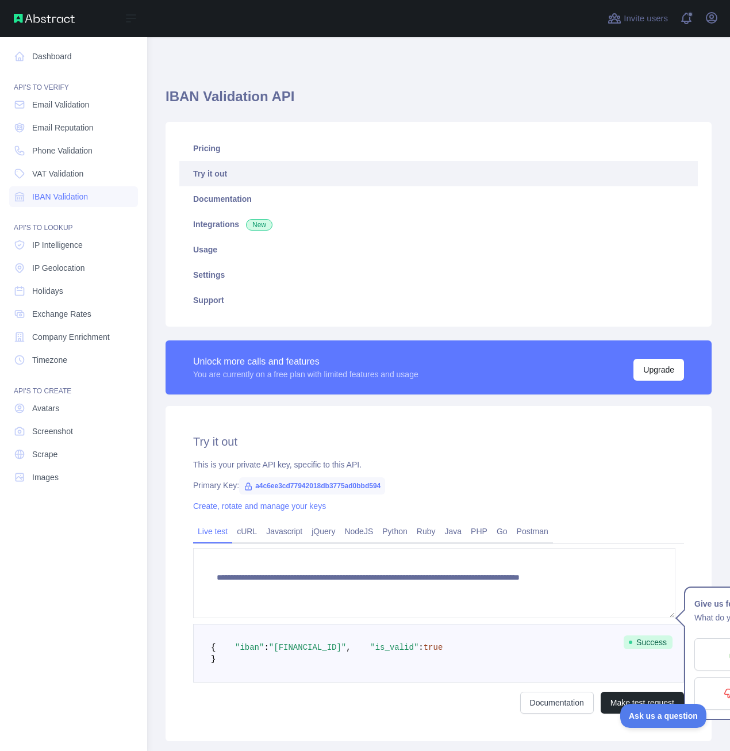
click at [67, 116] on nav "Dashboard API'S TO VERIFY Email Validation Email Reputation Phone Validation VA…" at bounding box center [73, 385] width 129 height 696
click at [68, 108] on span "Email Validation" at bounding box center [60, 105] width 57 height 12
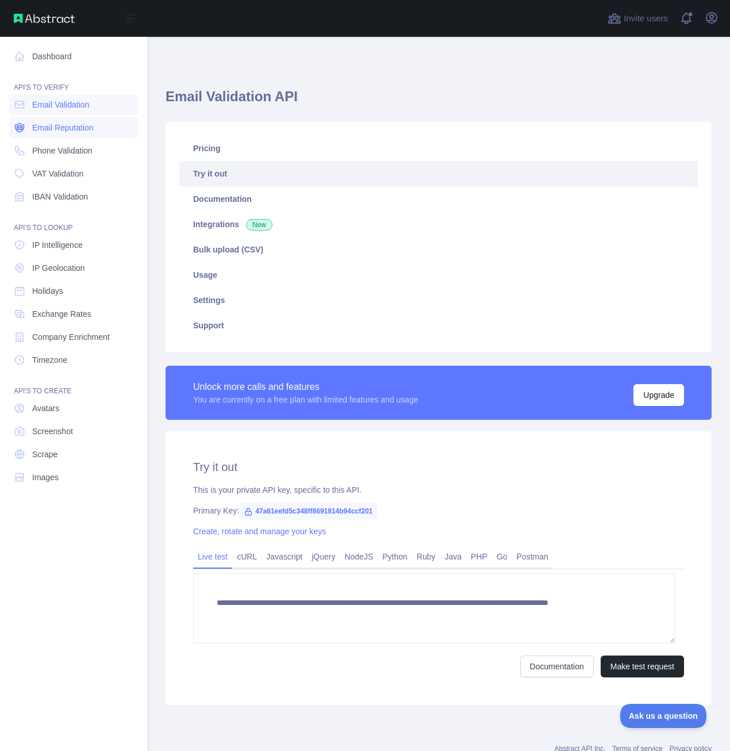
click at [46, 126] on span "Email Reputation" at bounding box center [63, 128] width 62 height 12
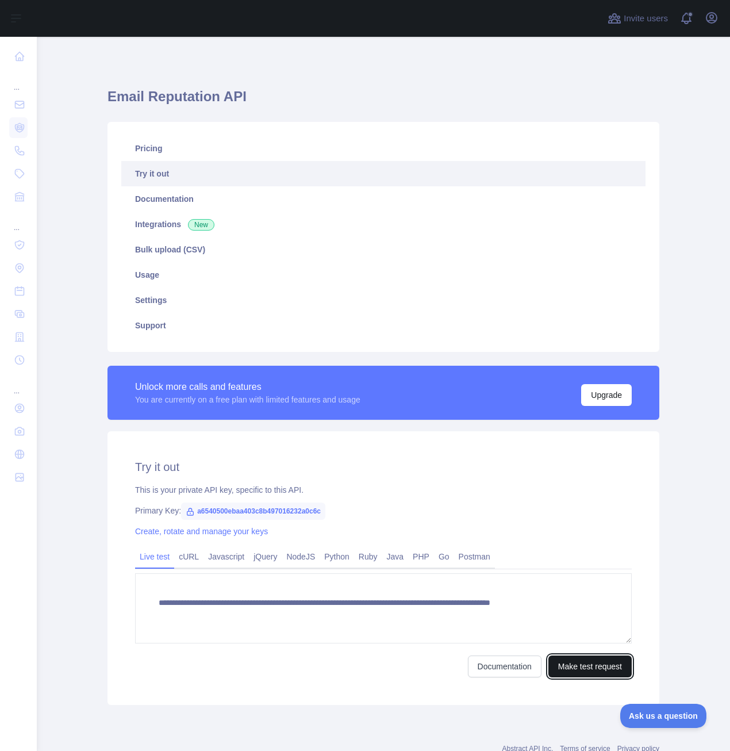
click at [587, 660] on button "Make test request" at bounding box center [590, 667] width 83 height 22
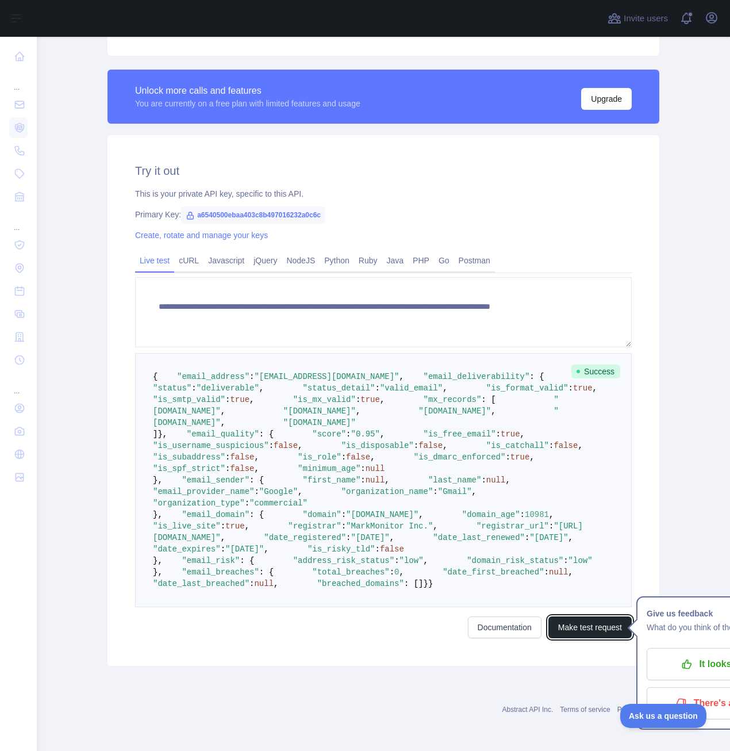
scroll to position [549, 0]
drag, startPoint x: 345, startPoint y: 631, endPoint x: 412, endPoint y: 626, distance: 68.0
click at [412, 607] on pre "{ "email_address" : "[EMAIL_ADDRESS][DOMAIN_NAME]" , "email_deliverability" : {…" at bounding box center [383, 480] width 497 height 254
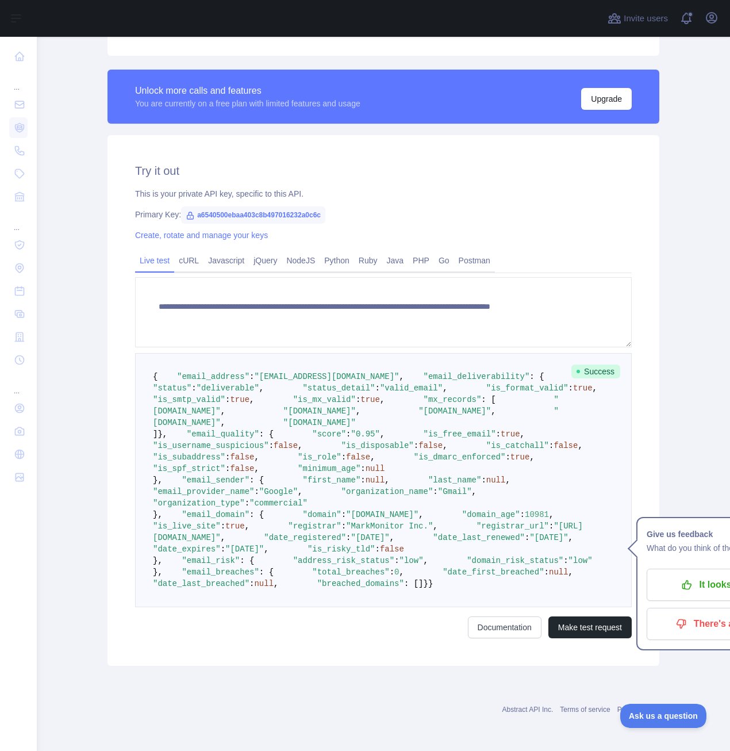
scroll to position [204, 0]
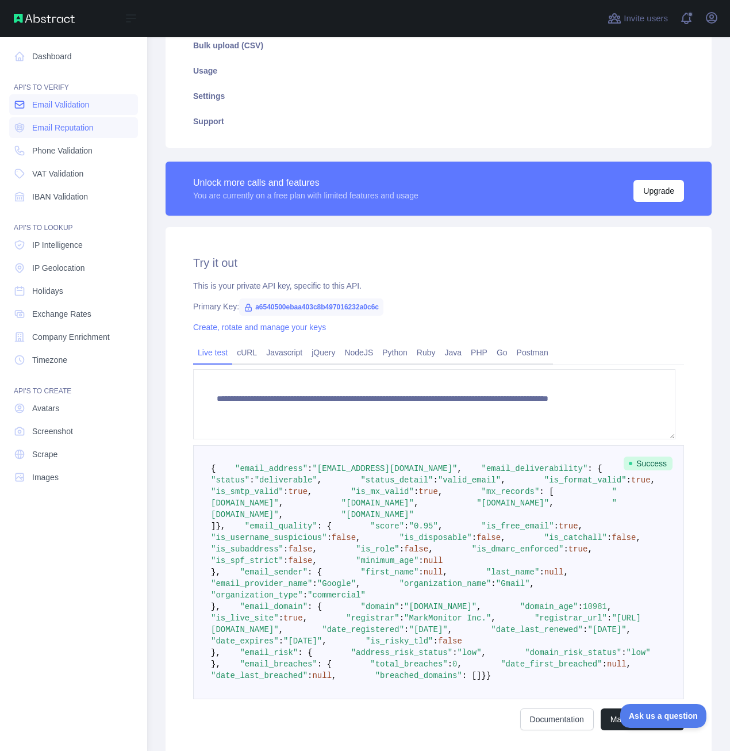
click at [49, 103] on span "Email Validation" at bounding box center [60, 105] width 57 height 12
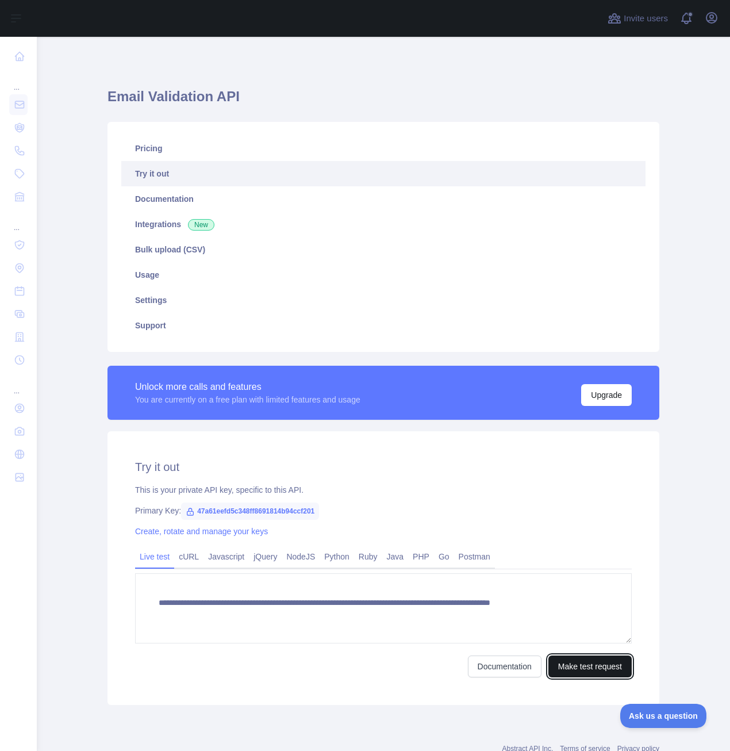
click at [587, 667] on button "Make test request" at bounding box center [590, 667] width 83 height 22
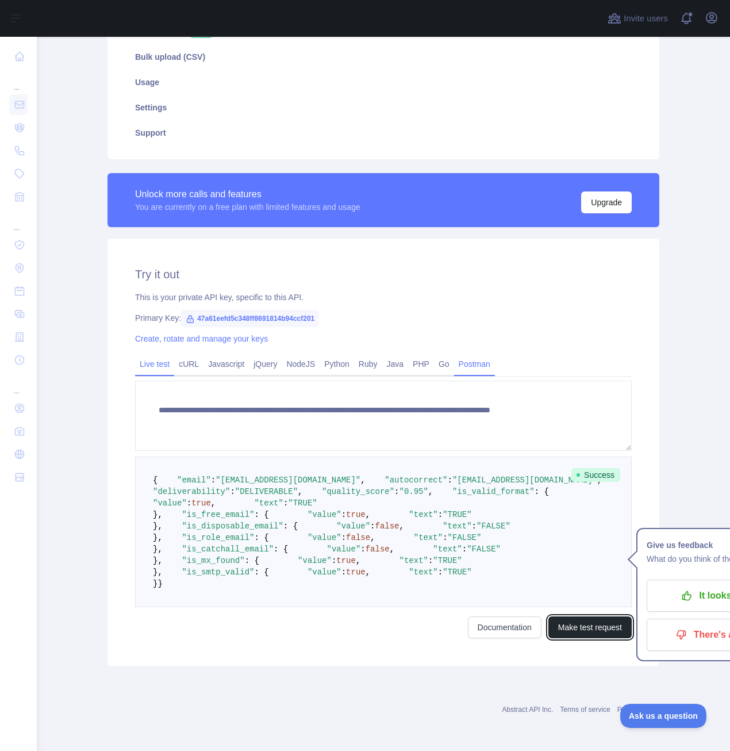
scroll to position [230, 0]
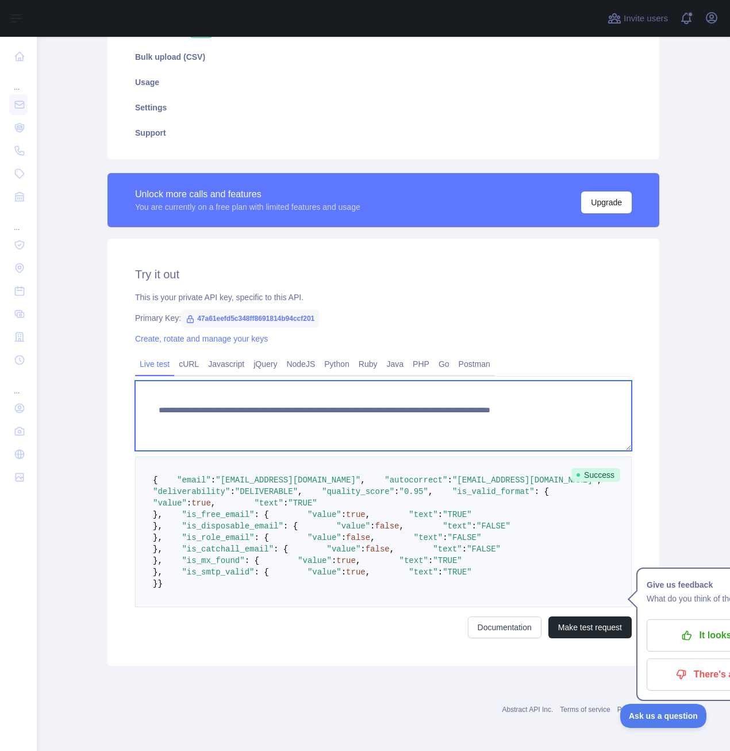
drag, startPoint x: 391, startPoint y: 385, endPoint x: 411, endPoint y: 384, distance: 20.7
click at [411, 384] on textarea "**********" at bounding box center [383, 416] width 497 height 70
click at [364, 384] on textarea "**********" at bounding box center [383, 416] width 497 height 70
click at [369, 385] on textarea "**********" at bounding box center [383, 416] width 497 height 70
drag, startPoint x: 392, startPoint y: 383, endPoint x: 405, endPoint y: 385, distance: 13.3
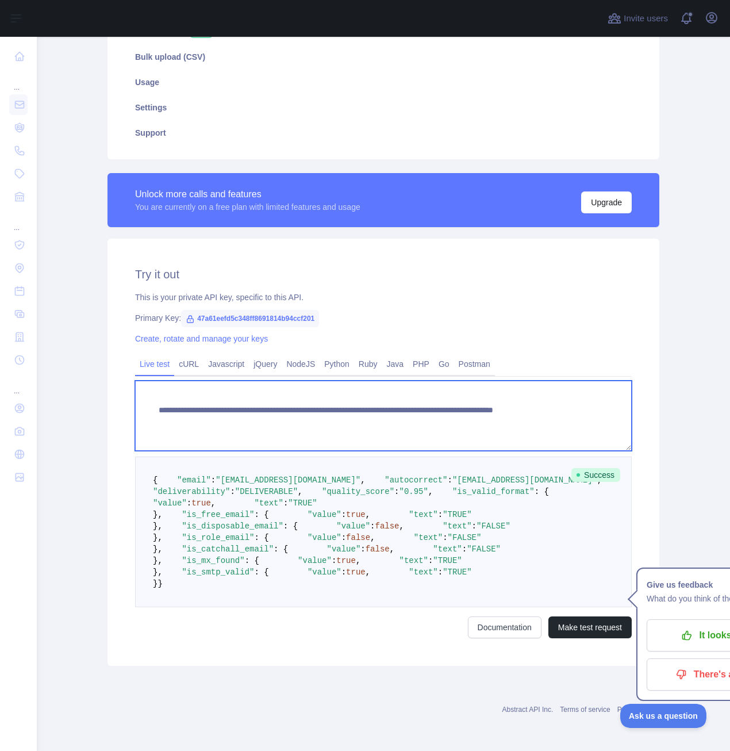
click at [405, 385] on textarea "**********" at bounding box center [383, 416] width 497 height 70
drag, startPoint x: 561, startPoint y: 373, endPoint x: 608, endPoint y: 370, distance: 47.2
click at [608, 381] on textarea "**********" at bounding box center [383, 416] width 497 height 70
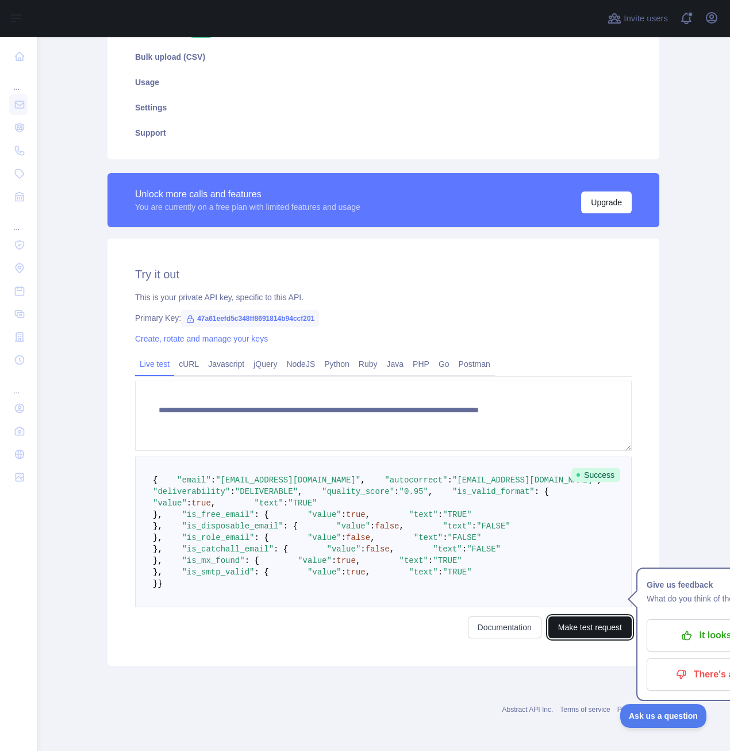
click at [589, 618] on button "Make test request" at bounding box center [590, 628] width 83 height 22
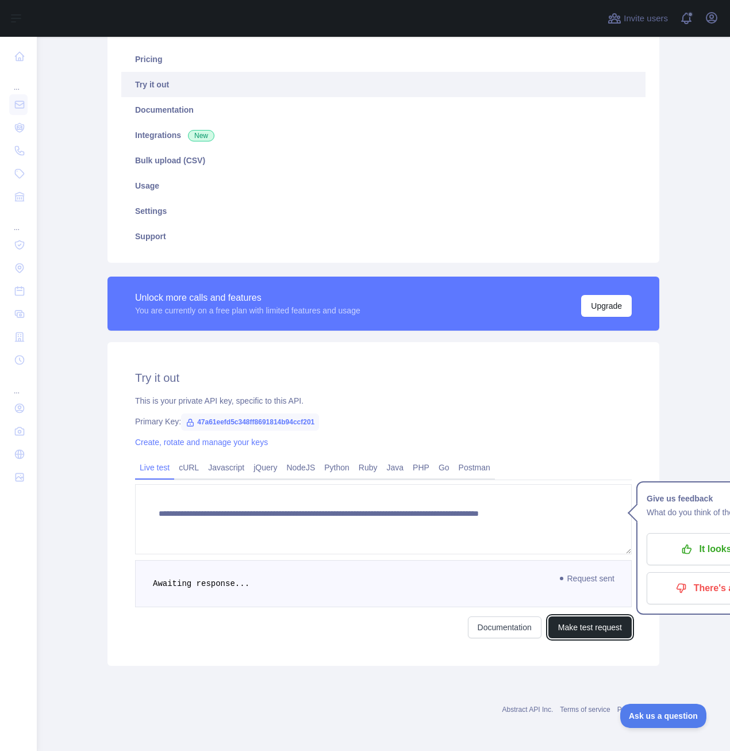
scroll to position [477, 0]
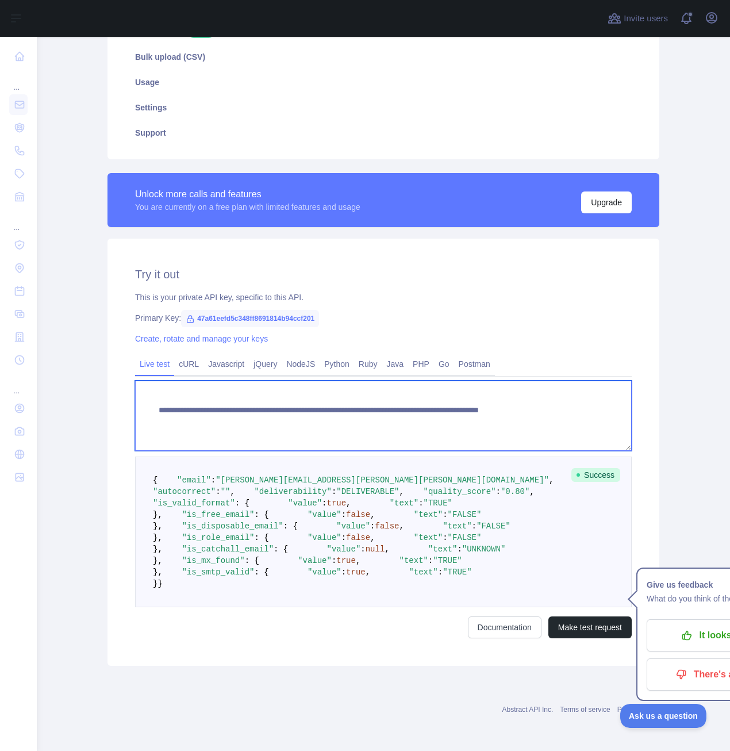
click at [496, 381] on textarea "**********" at bounding box center [383, 416] width 497 height 70
type textarea "**********"
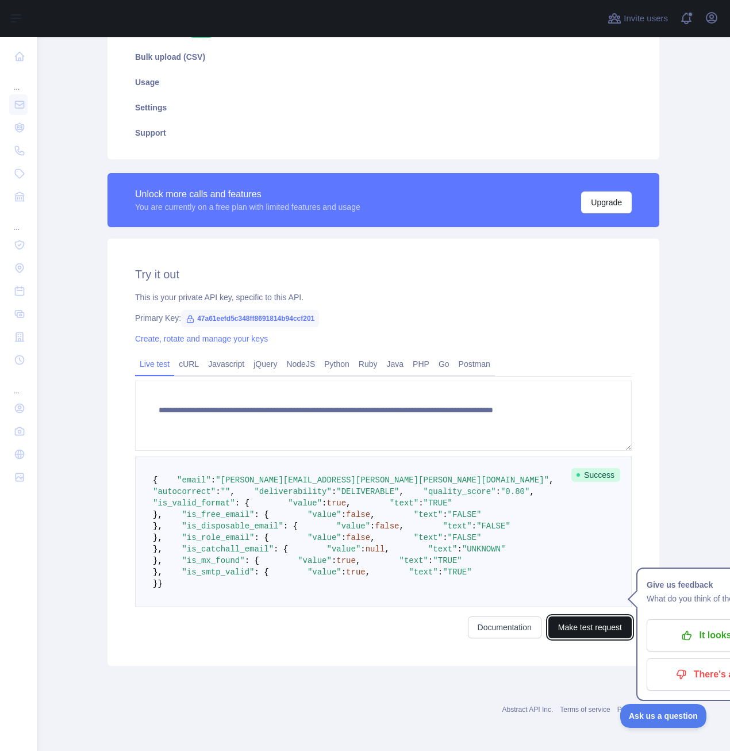
click at [588, 622] on button "Make test request" at bounding box center [590, 628] width 83 height 22
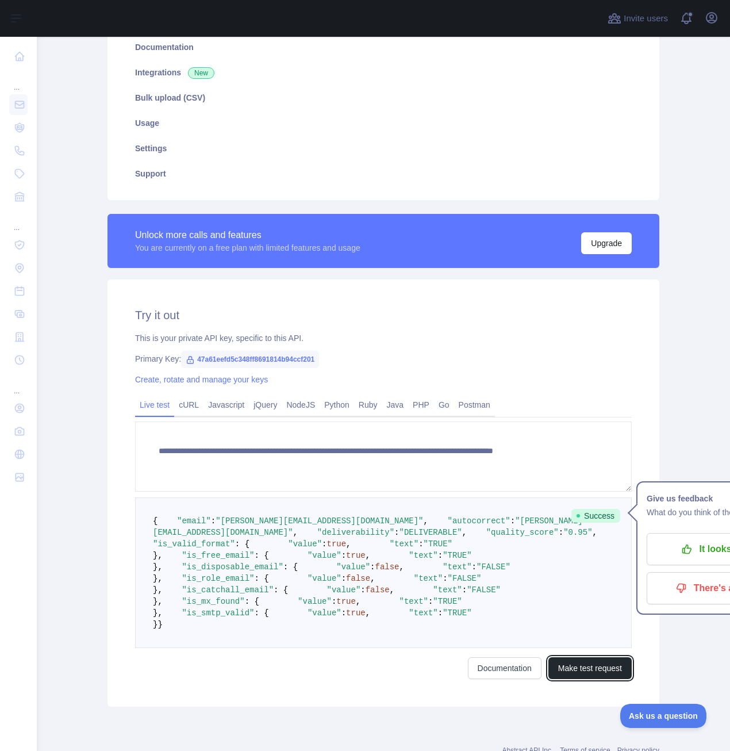
scroll to position [0, 0]
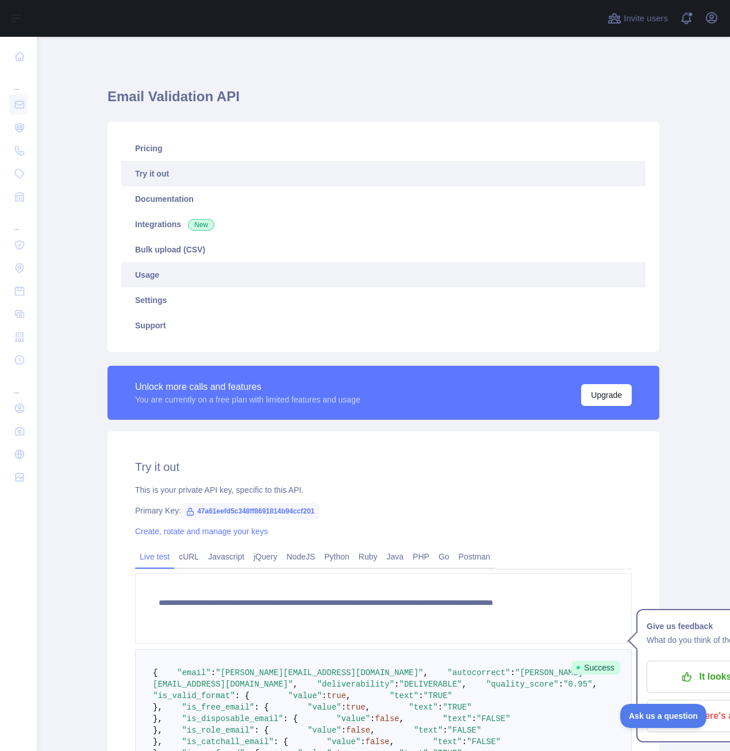
click at [175, 273] on link "Usage" at bounding box center [383, 274] width 525 height 25
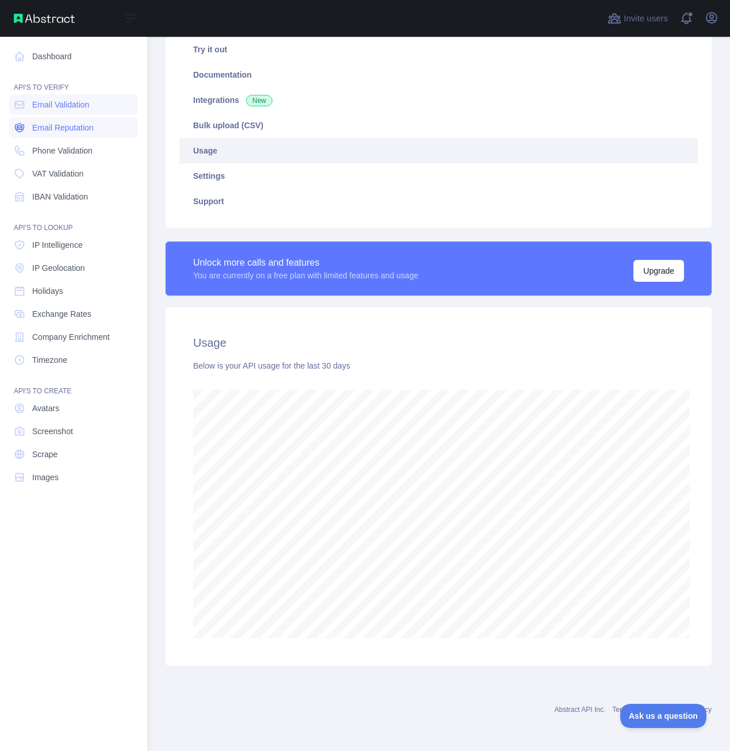
scroll to position [117, 0]
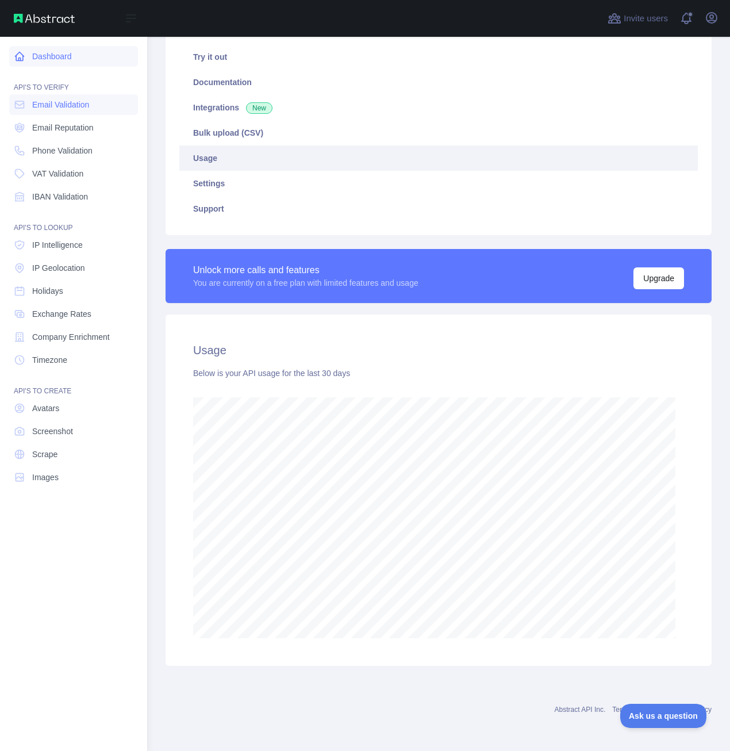
click at [55, 56] on link "Dashboard" at bounding box center [73, 56] width 129 height 21
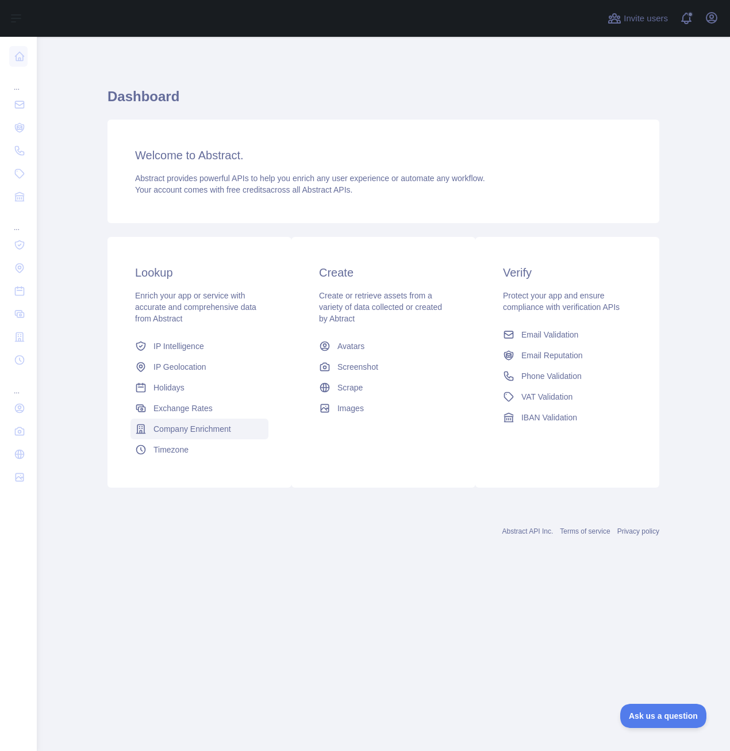
click at [226, 427] on span "Company Enrichment" at bounding box center [193, 429] width 78 height 12
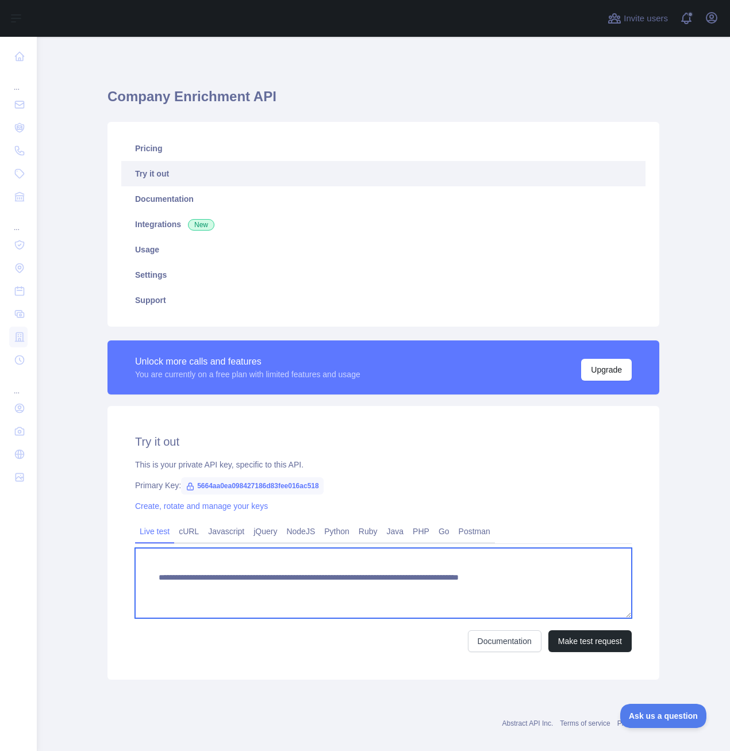
drag, startPoint x: 581, startPoint y: 576, endPoint x: 535, endPoint y: 584, distance: 46.7
click at [535, 584] on textarea "**********" at bounding box center [383, 583] width 497 height 70
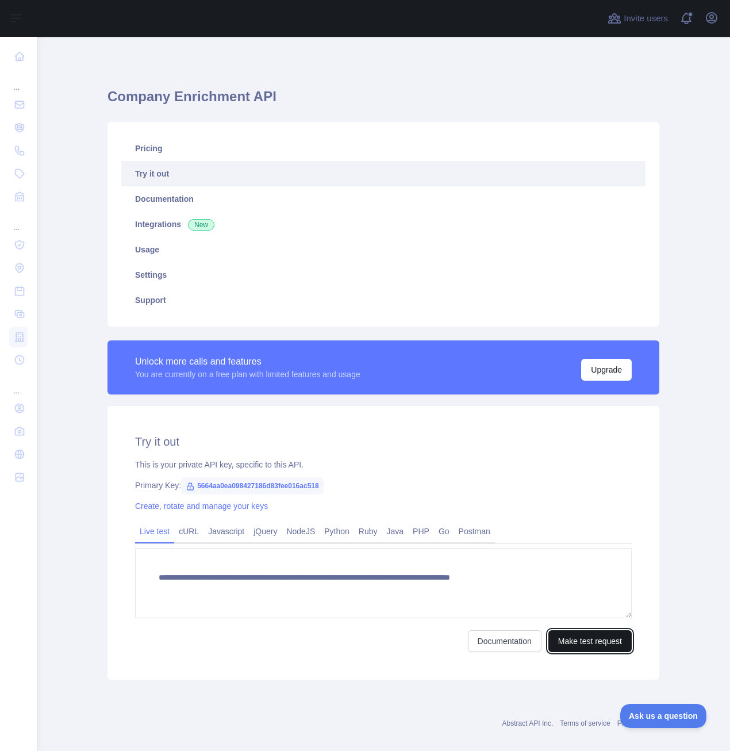
click at [600, 639] on button "Make test request" at bounding box center [590, 641] width 83 height 22
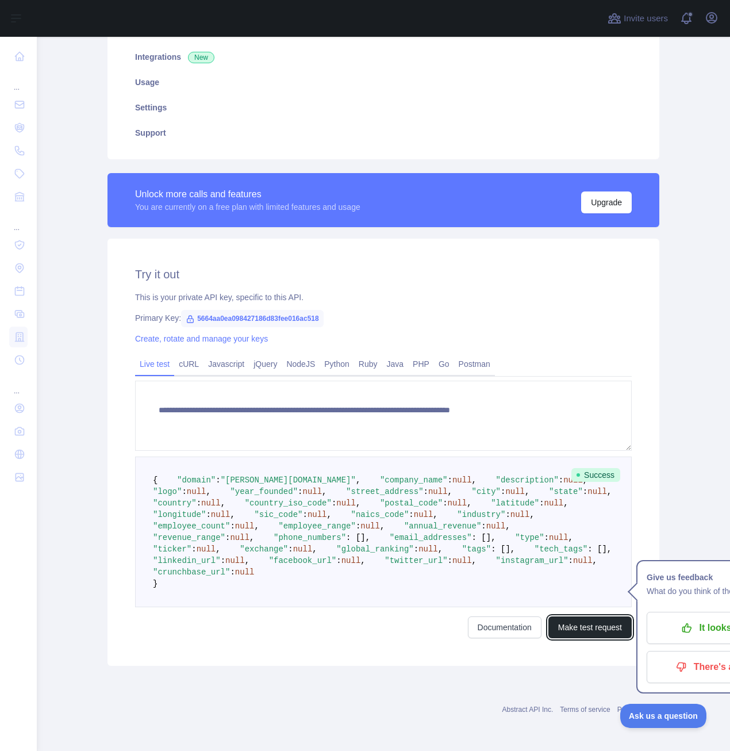
scroll to position [115, 0]
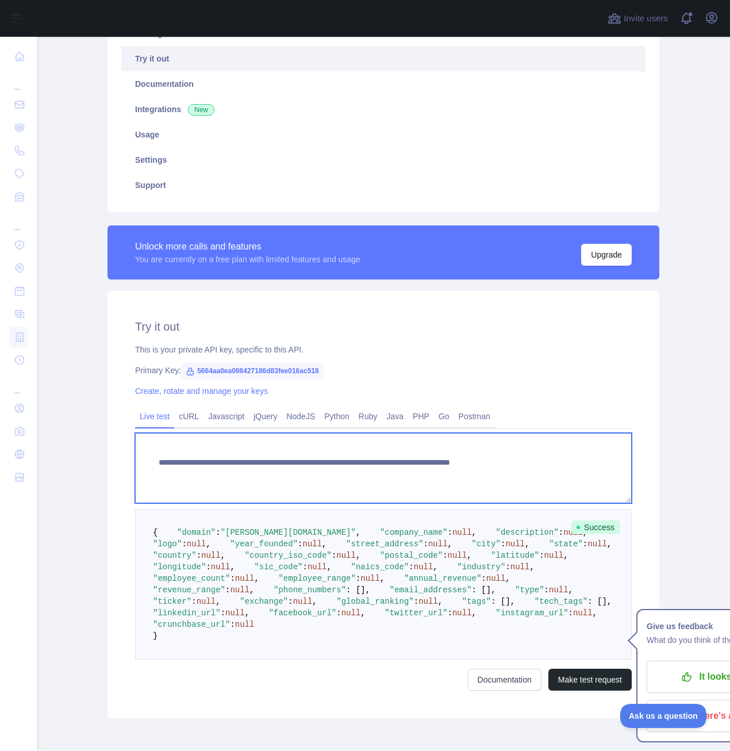
click at [585, 451] on textarea "**********" at bounding box center [383, 468] width 497 height 70
drag, startPoint x: 570, startPoint y: 463, endPoint x: 549, endPoint y: 466, distance: 21.5
click at [549, 466] on textarea "**********" at bounding box center [383, 468] width 497 height 70
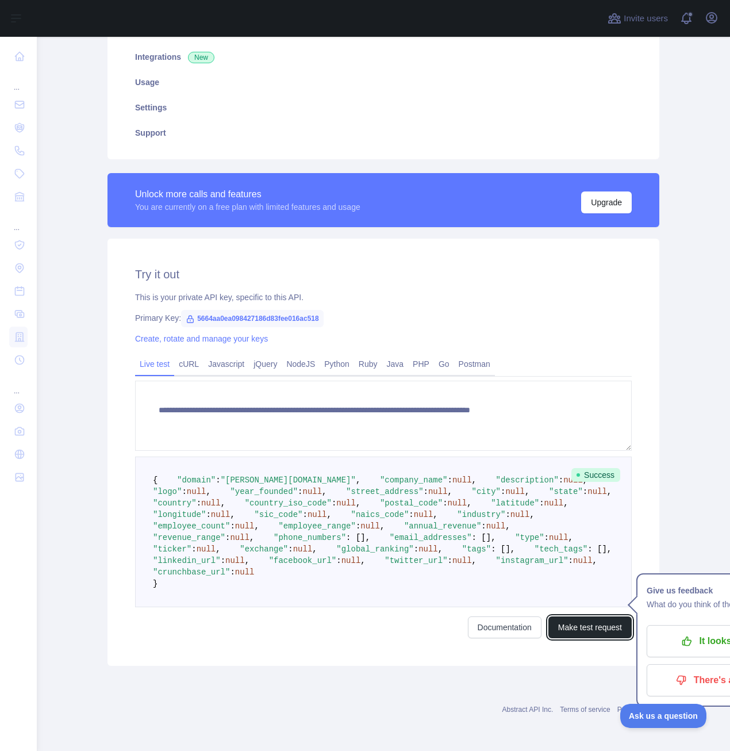
click at [579, 638] on button "Make test request" at bounding box center [590, 628] width 83 height 22
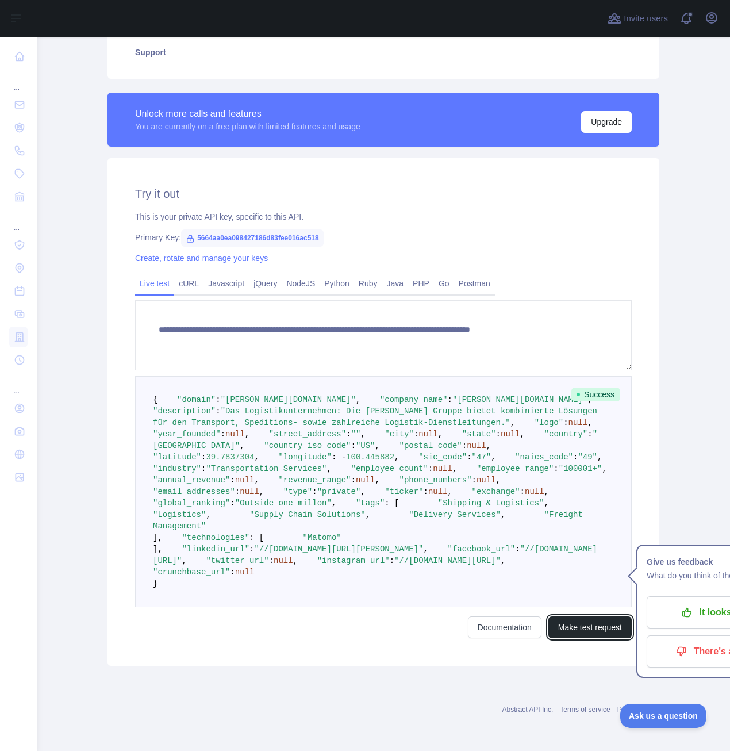
scroll to position [230, 0]
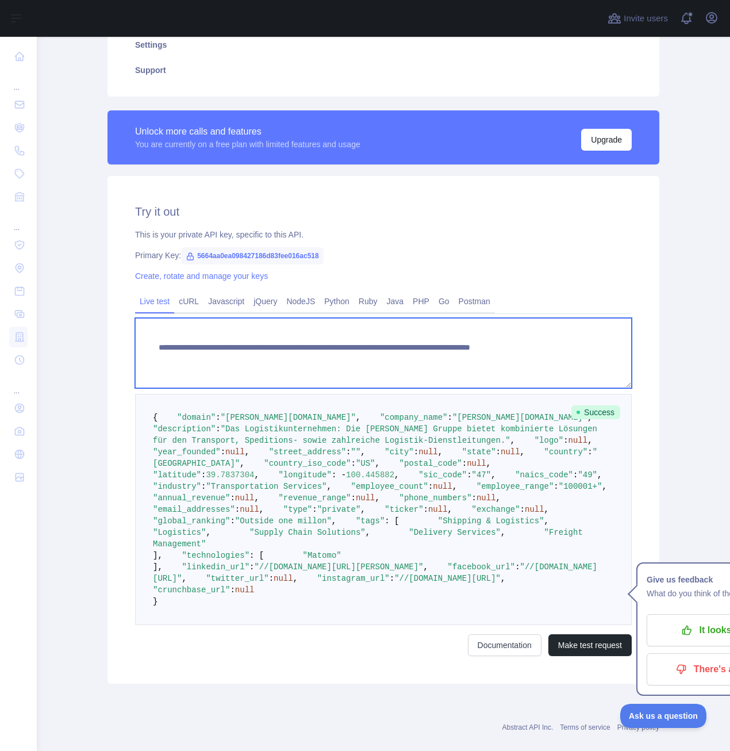
click at [586, 342] on textarea "**********" at bounding box center [383, 353] width 497 height 70
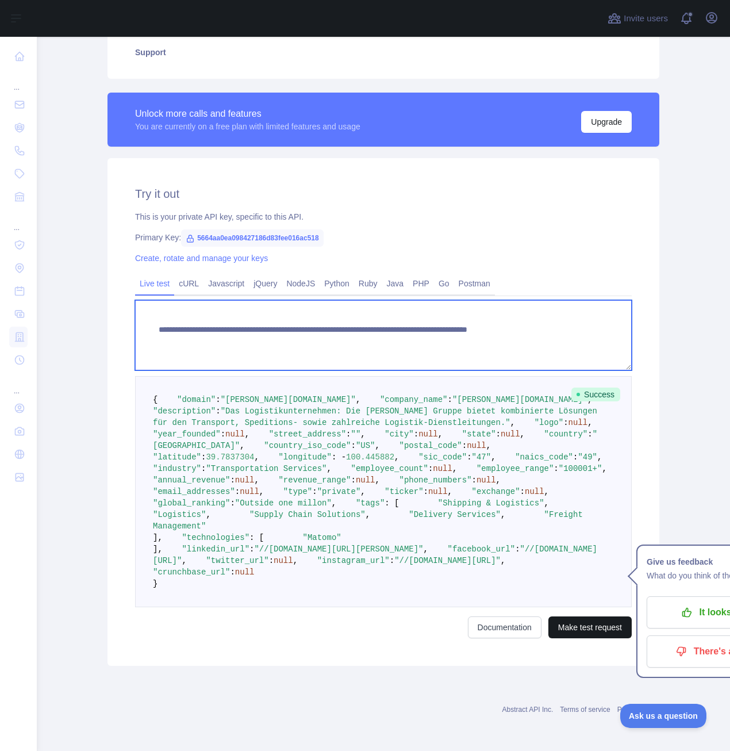
type textarea "**********"
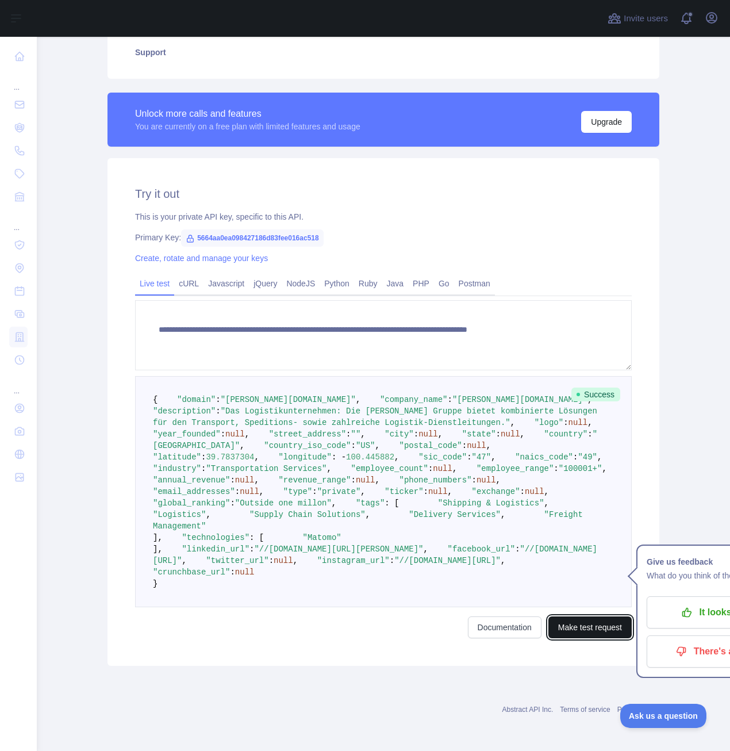
click at [568, 617] on button "Make test request" at bounding box center [590, 628] width 83 height 22
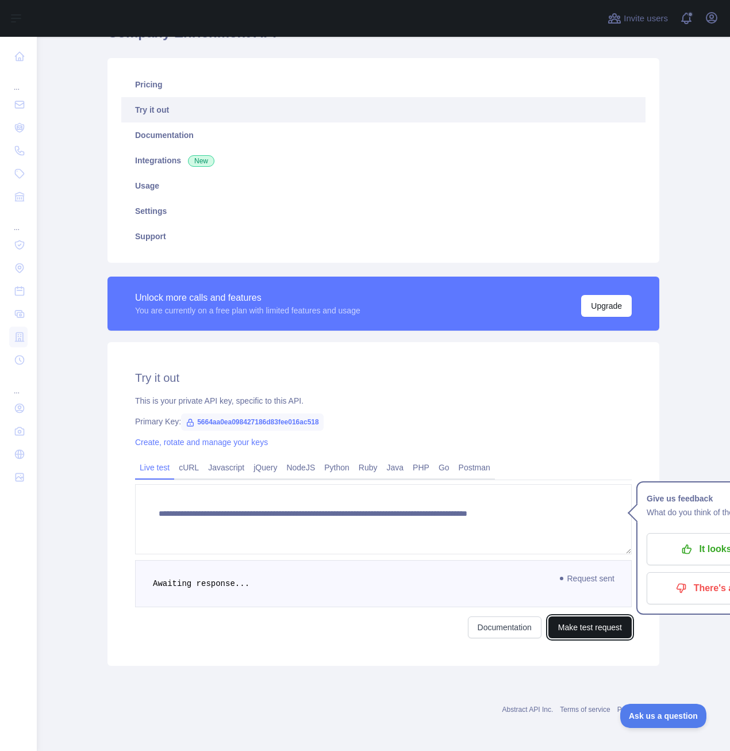
scroll to position [464, 0]
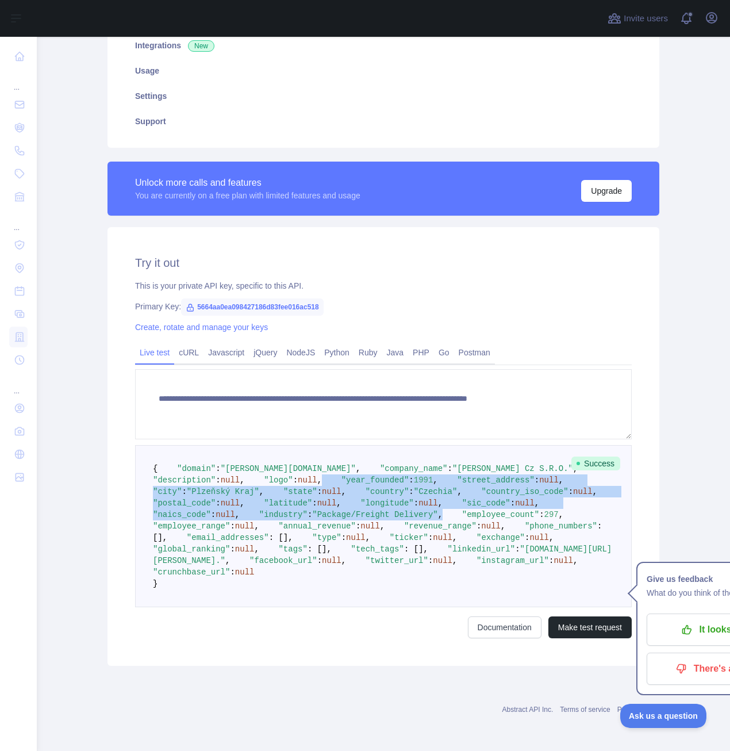
drag, startPoint x: 174, startPoint y: 243, endPoint x: 386, endPoint y: 365, distance: 244.3
click at [386, 365] on div "**********" at bounding box center [384, 446] width 552 height 439
click at [386, 445] on pre "{ "domain" : "[PERSON_NAME][DOMAIN_NAME]" , "company_name" : "[PERSON_NAME] Cz …" at bounding box center [383, 526] width 497 height 162
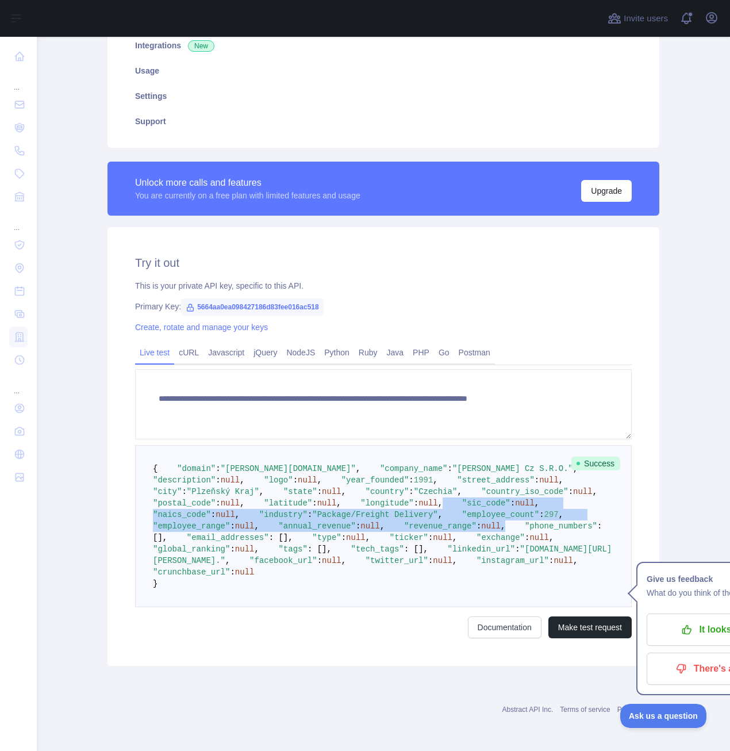
drag, startPoint x: 194, startPoint y: 371, endPoint x: 361, endPoint y: 409, distance: 170.5
click at [361, 445] on pre "{ "domain" : "[PERSON_NAME][DOMAIN_NAME]" , "company_name" : "[PERSON_NAME] Cz …" at bounding box center [383, 526] width 497 height 162
